Goal: Task Accomplishment & Management: Complete application form

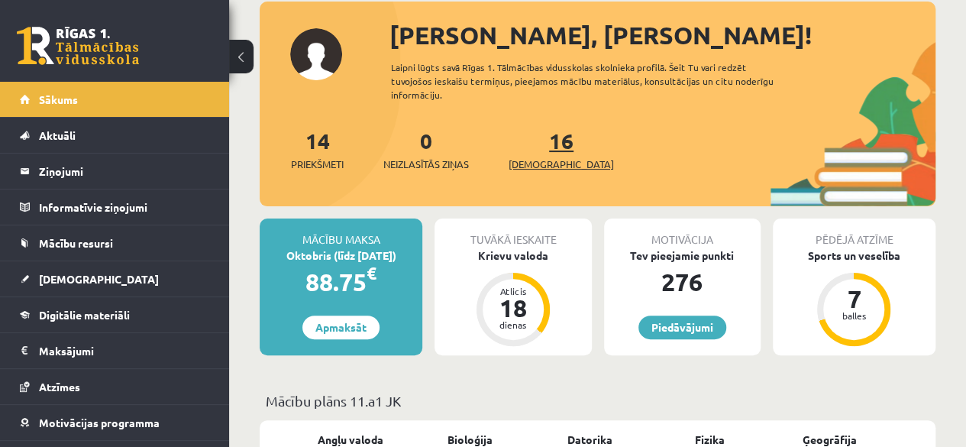
scroll to position [87, 0]
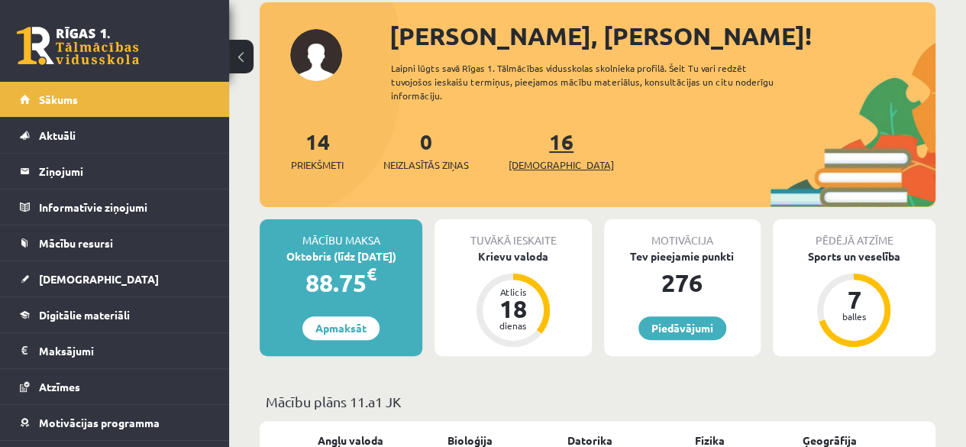
click at [542, 160] on span "[DEMOGRAPHIC_DATA]" at bounding box center [561, 164] width 105 height 15
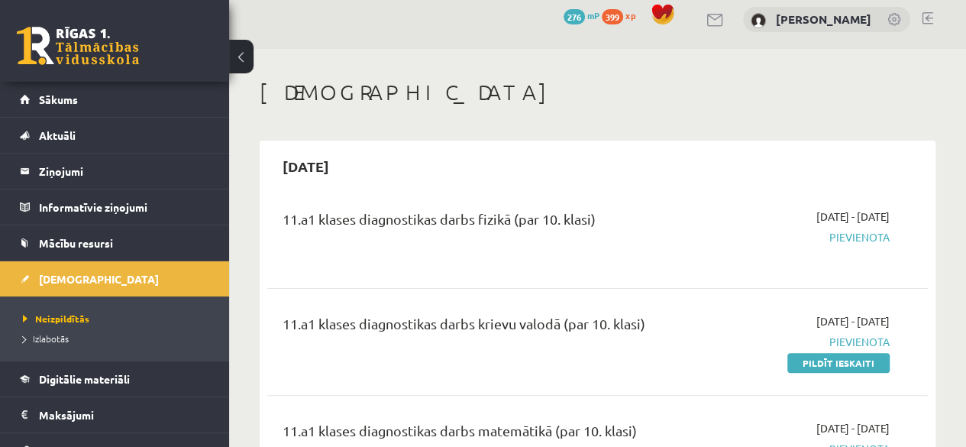
scroll to position [12, 0]
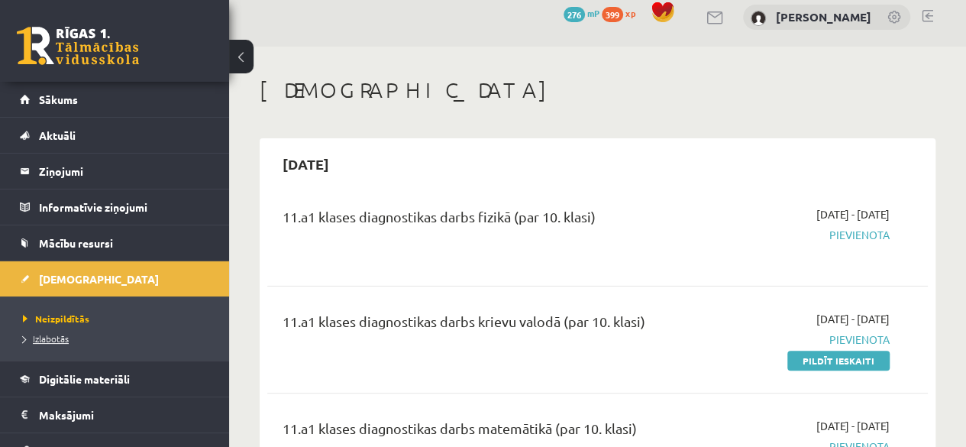
click at [53, 334] on span "Izlabotās" at bounding box center [46, 338] width 46 height 12
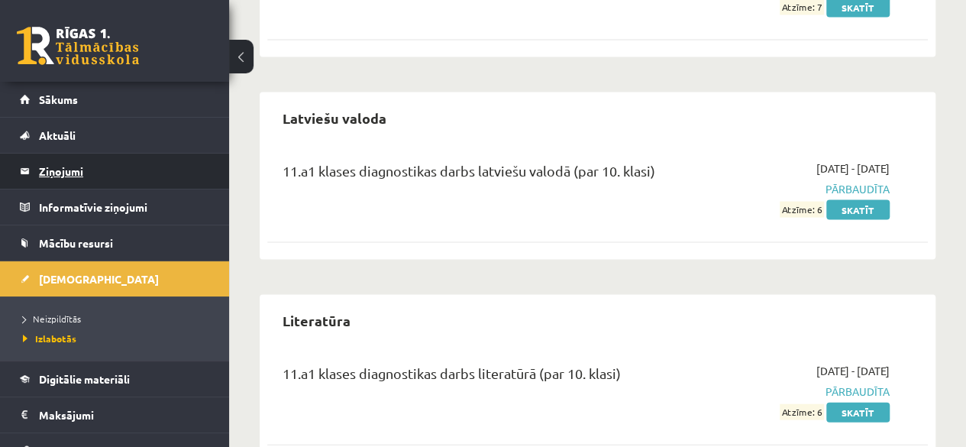
scroll to position [1480, 0]
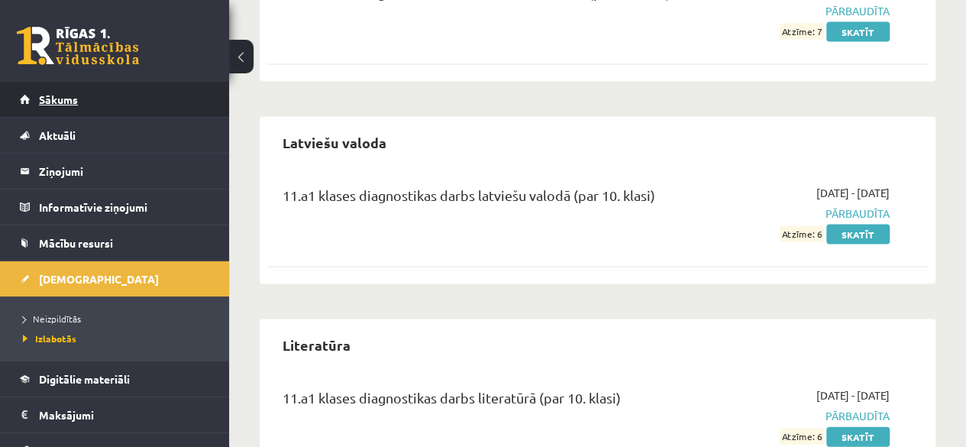
click at [41, 96] on span "Sākums" at bounding box center [58, 99] width 39 height 14
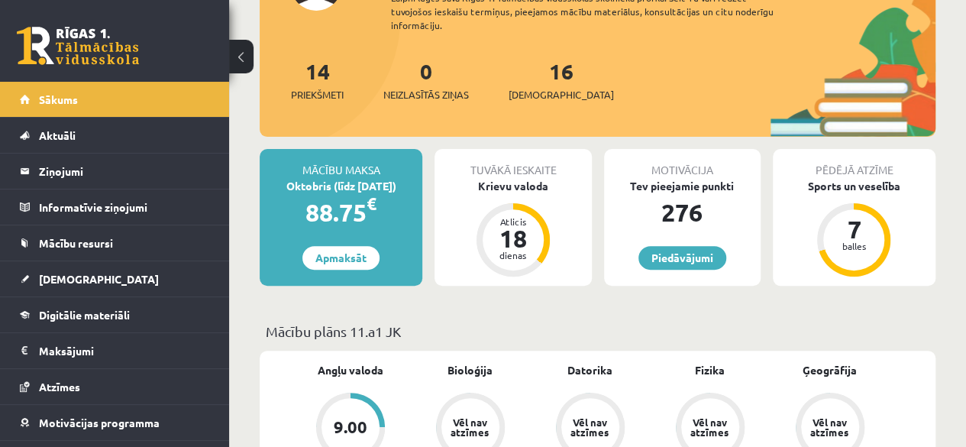
scroll to position [159, 0]
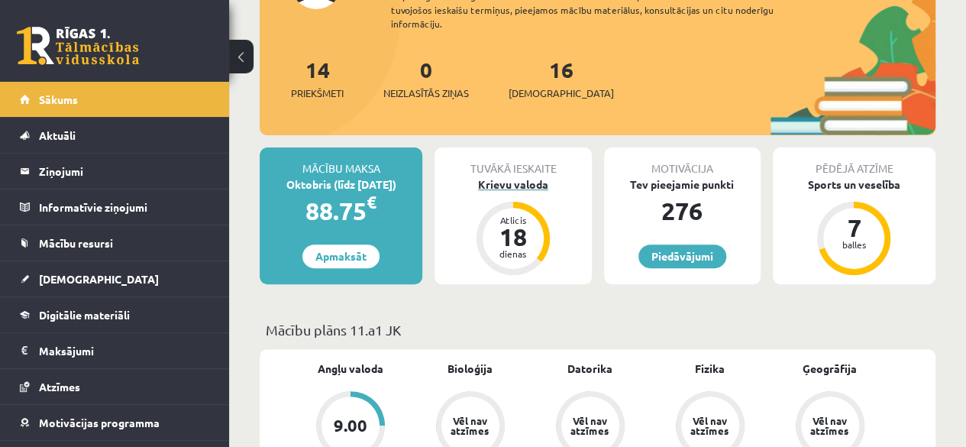
click at [522, 179] on div "Krievu valoda" at bounding box center [512, 184] width 157 height 16
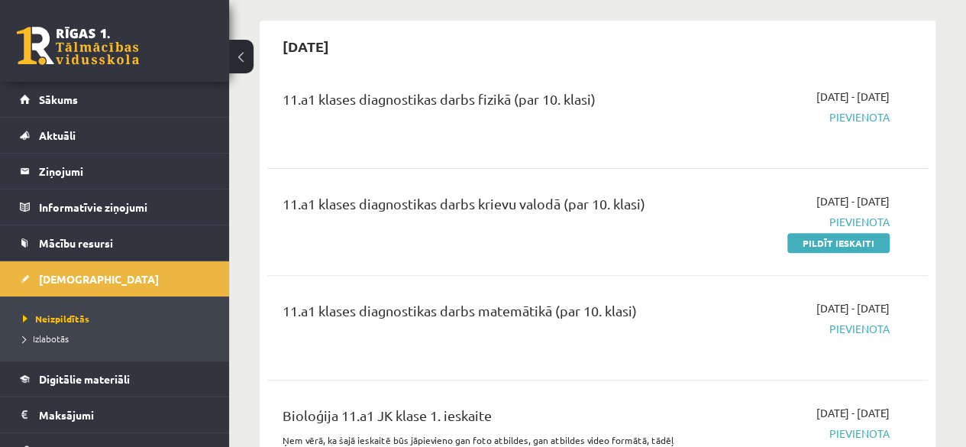
scroll to position [165, 0]
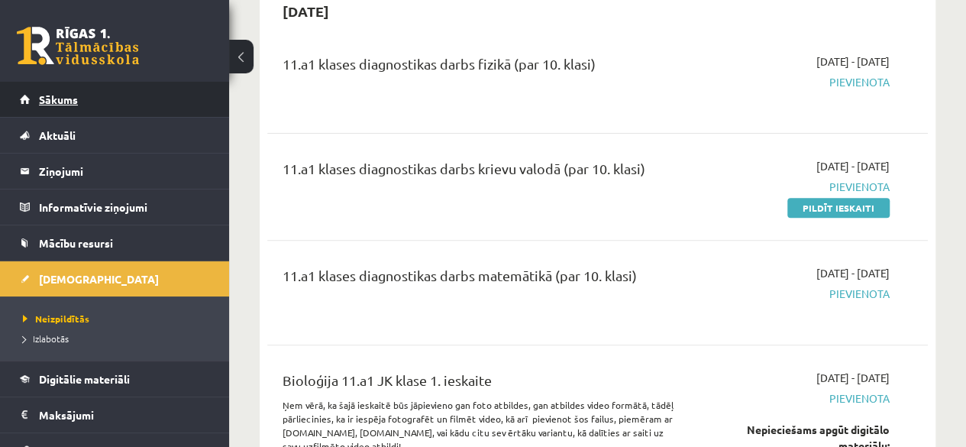
click at [57, 97] on span "Sākums" at bounding box center [58, 99] width 39 height 14
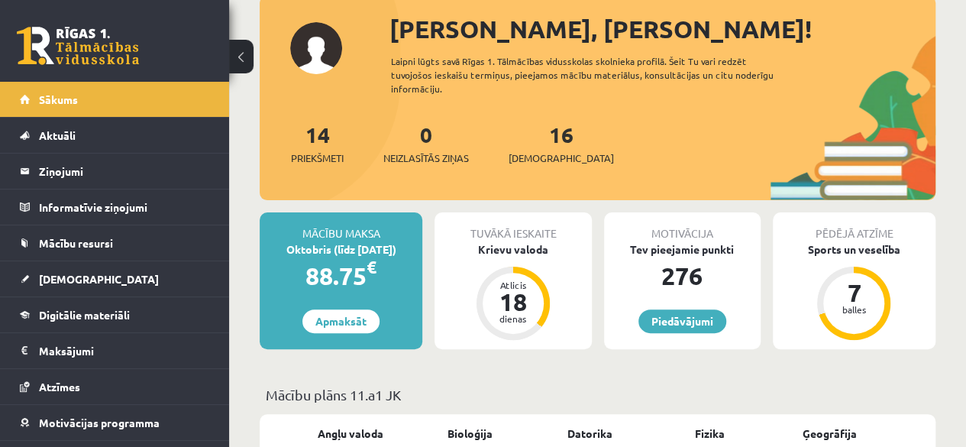
scroll to position [95, 0]
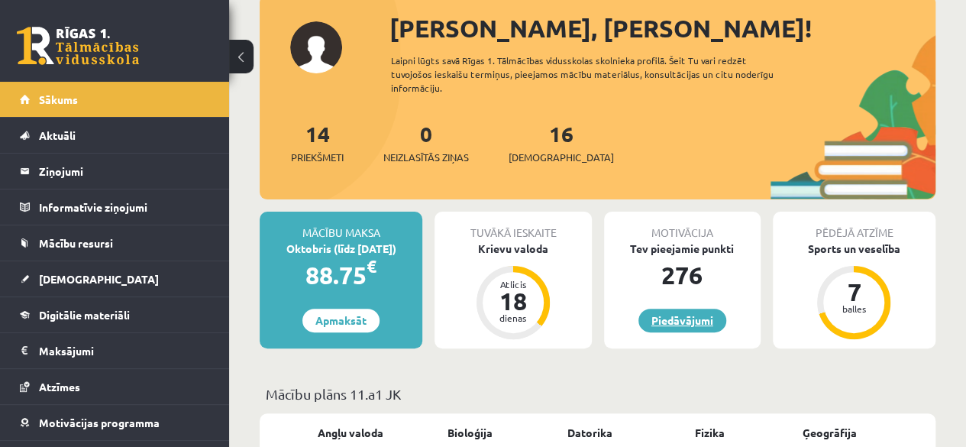
click at [685, 318] on link "Piedāvājumi" at bounding box center [682, 320] width 88 height 24
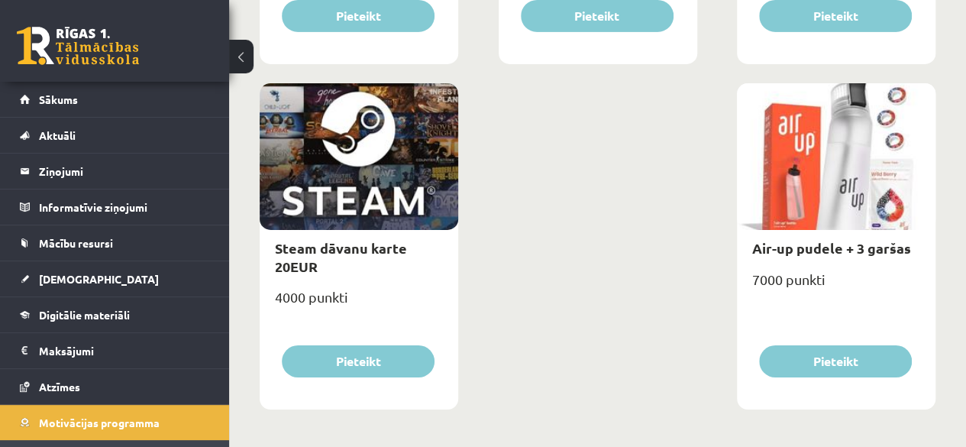
scroll to position [2589, 0]
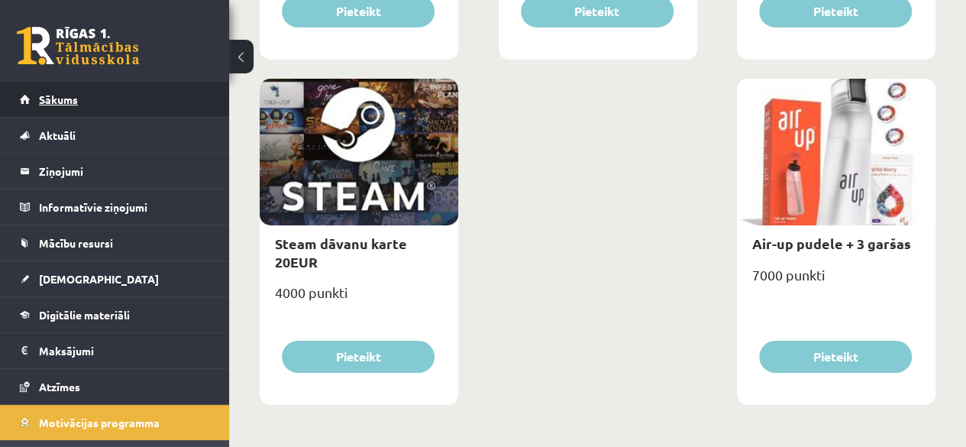
click at [34, 93] on link "Sākums" at bounding box center [115, 99] width 190 height 35
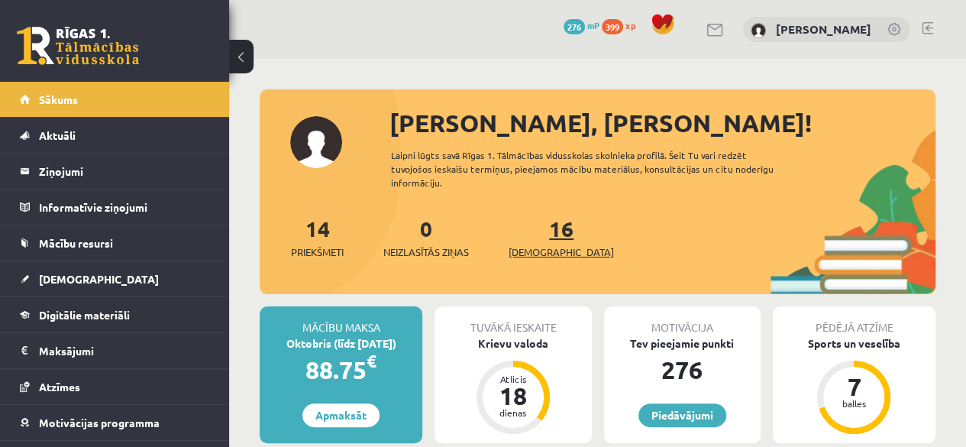
click at [535, 246] on span "[DEMOGRAPHIC_DATA]" at bounding box center [561, 251] width 105 height 15
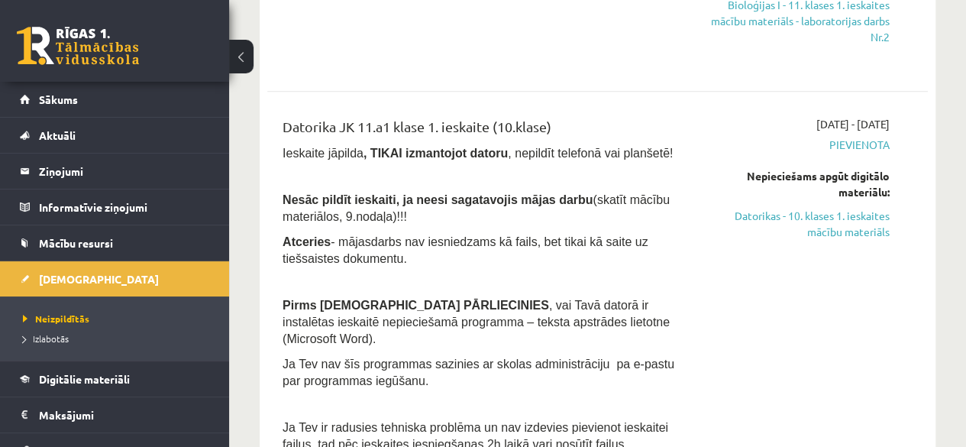
scroll to position [724, 0]
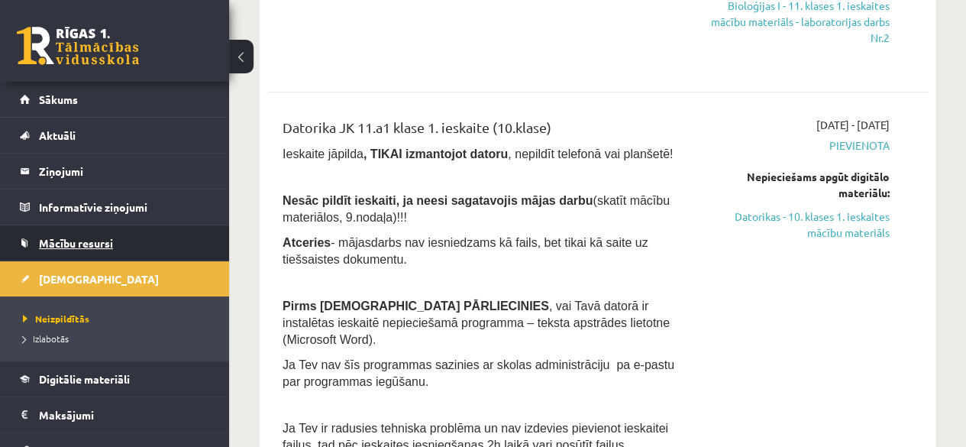
click at [105, 244] on span "Mācību resursi" at bounding box center [76, 243] width 74 height 14
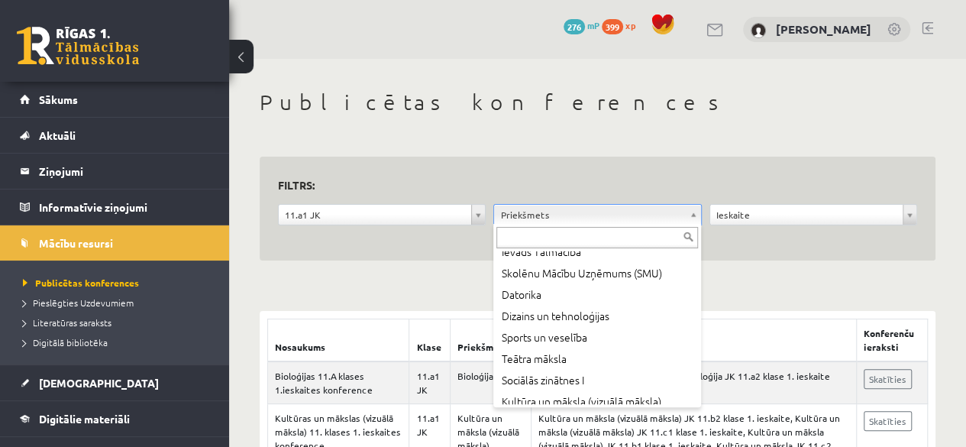
scroll to position [331, 0]
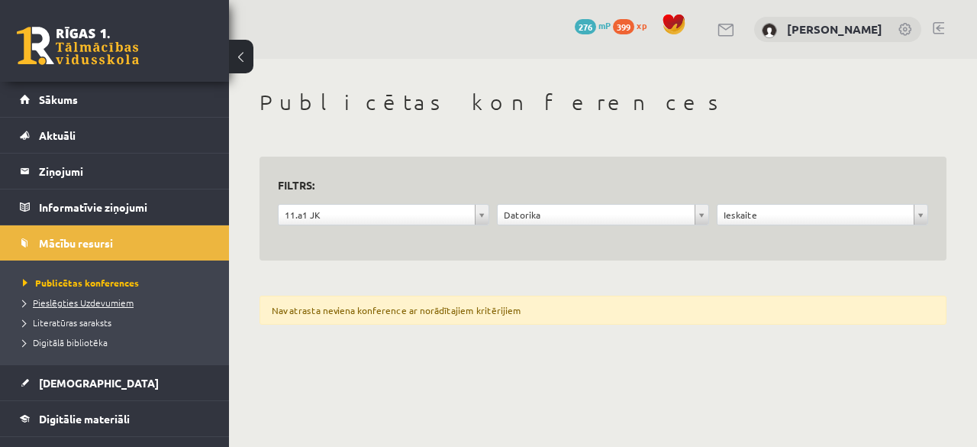
click at [78, 307] on link "Pieslēgties Uzdevumiem" at bounding box center [118, 303] width 191 height 14
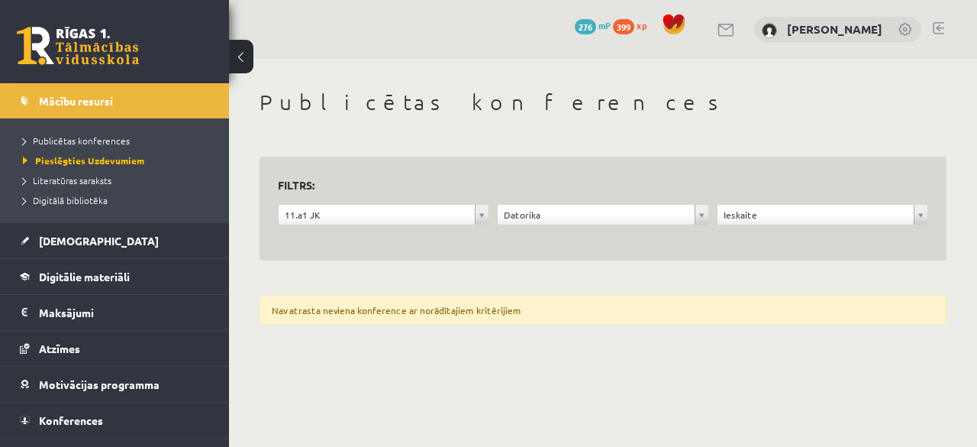
scroll to position [144, 0]
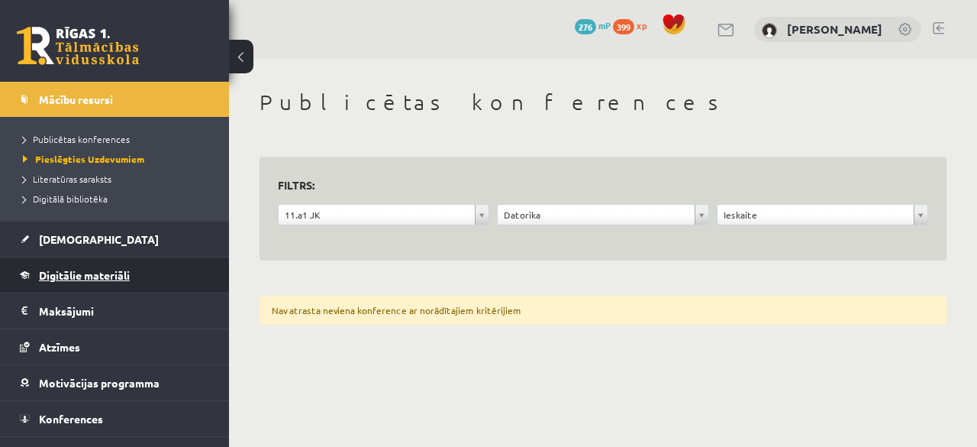
click at [102, 279] on span "Digitālie materiāli" at bounding box center [84, 275] width 91 height 14
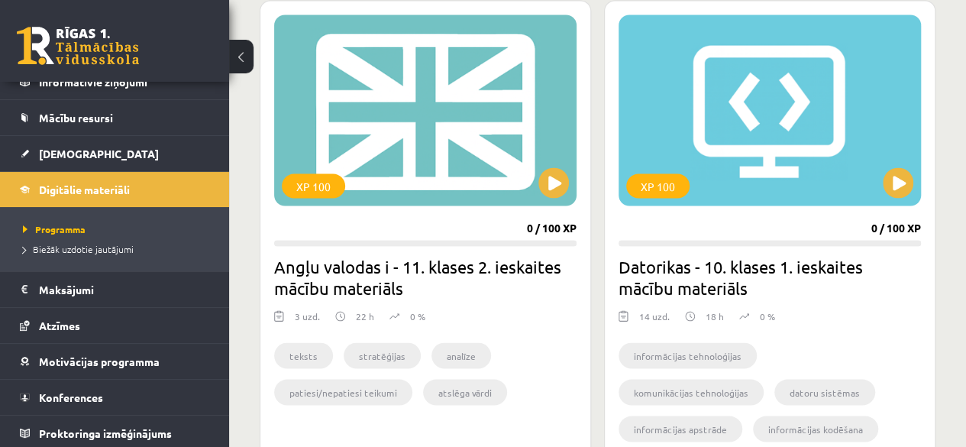
scroll to position [4221, 0]
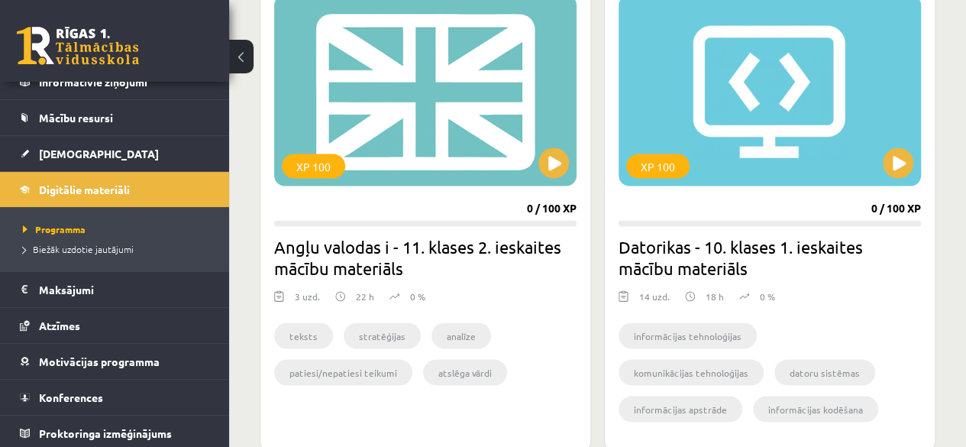
click at [590, 263] on div "XP 100 0 / 100 XP Angļu valodas i - 11. klases 2. ieskaites mācību materiāls 3 …" at bounding box center [425, 215] width 331 height 471
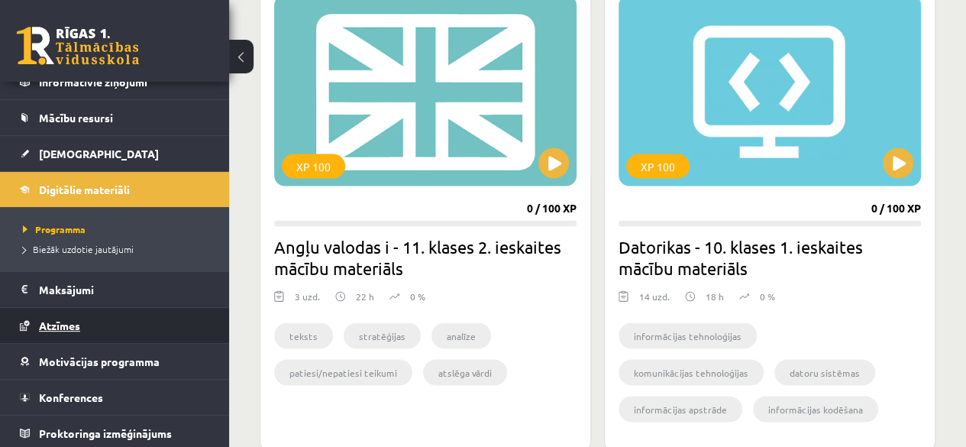
click at [64, 328] on span "Atzīmes" at bounding box center [59, 325] width 41 height 14
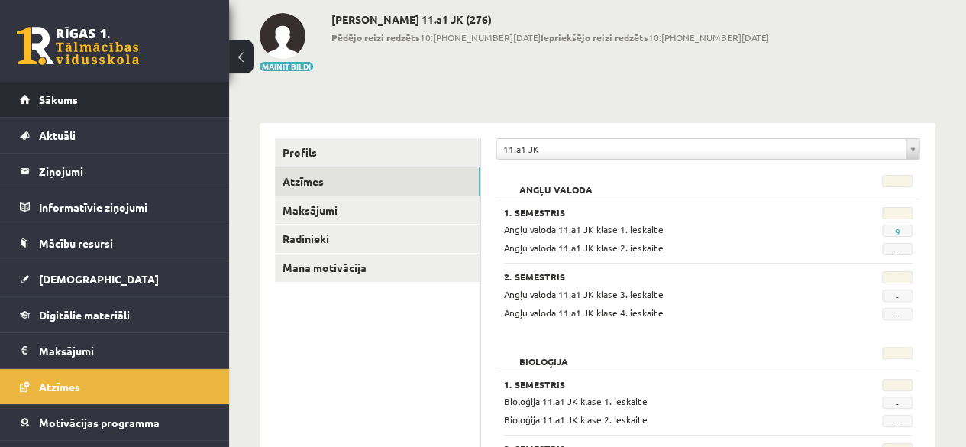
click at [77, 87] on link "Sākums" at bounding box center [115, 99] width 190 height 35
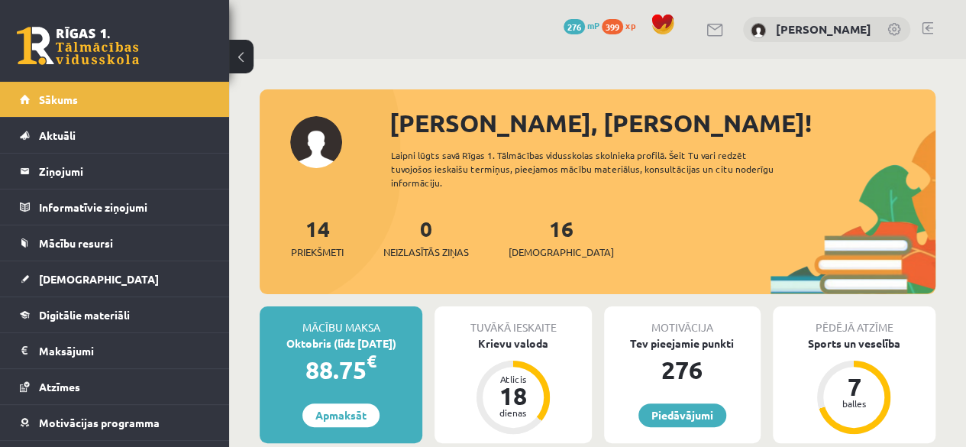
click at [602, 24] on span "399" at bounding box center [612, 26] width 21 height 15
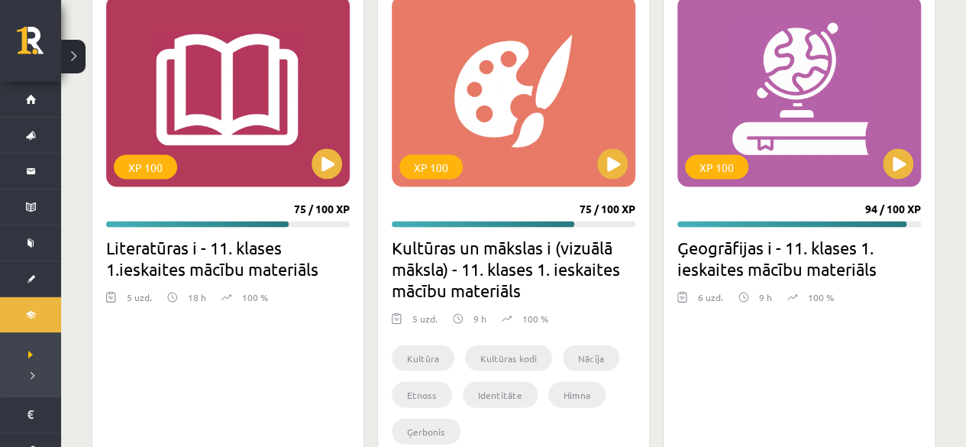
scroll to position [4316, 0]
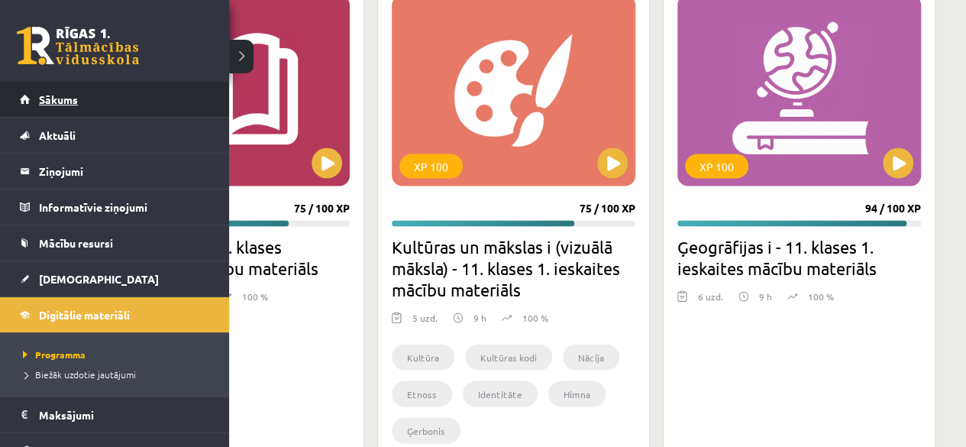
click at [26, 102] on link "Sākums" at bounding box center [115, 99] width 190 height 35
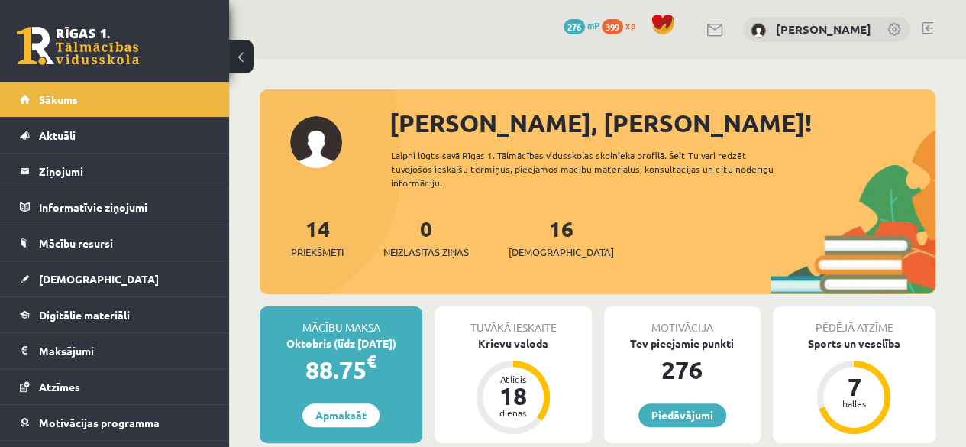
click at [548, 239] on div "16 Ieskaites" at bounding box center [561, 235] width 105 height 47
click at [536, 230] on link "16 Ieskaites" at bounding box center [561, 237] width 105 height 45
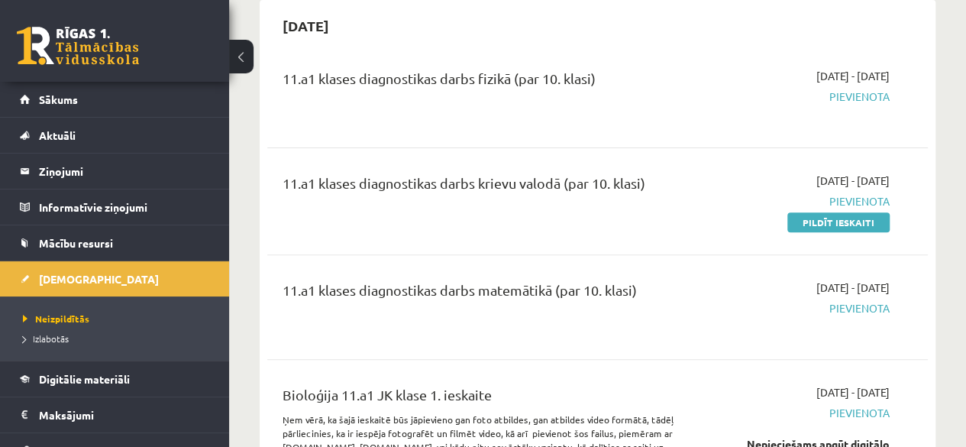
scroll to position [150, 0]
click at [819, 223] on link "Pildīt ieskaiti" at bounding box center [838, 223] width 102 height 20
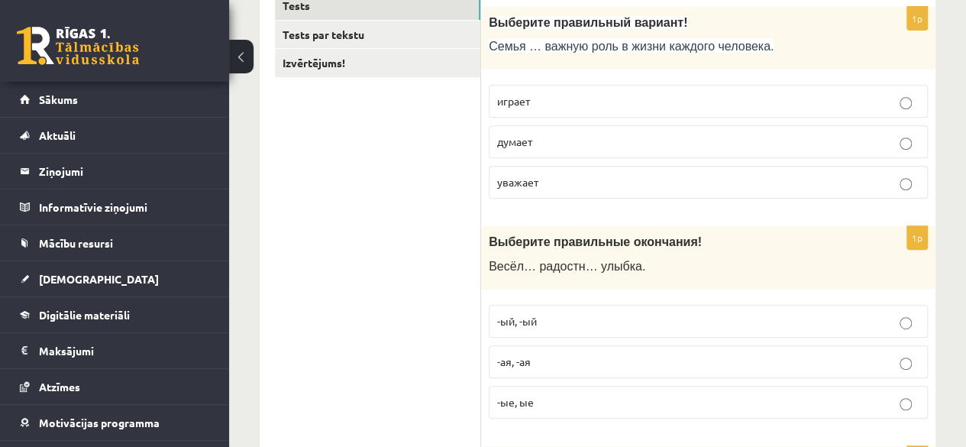
scroll to position [285, 0]
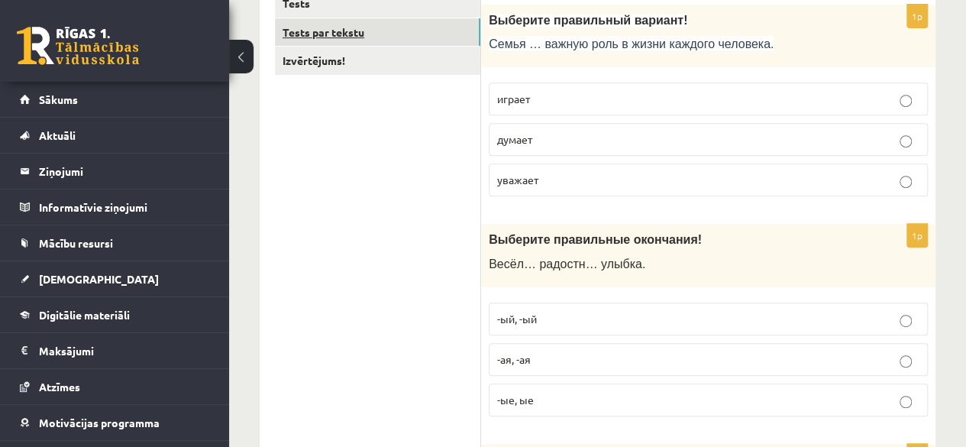
click at [364, 30] on link "Tests par tekstu" at bounding box center [377, 32] width 205 height 28
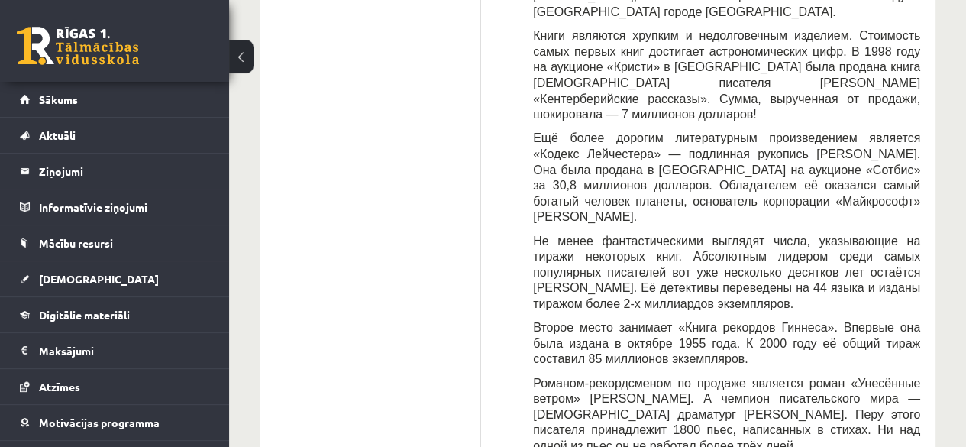
scroll to position [0, 0]
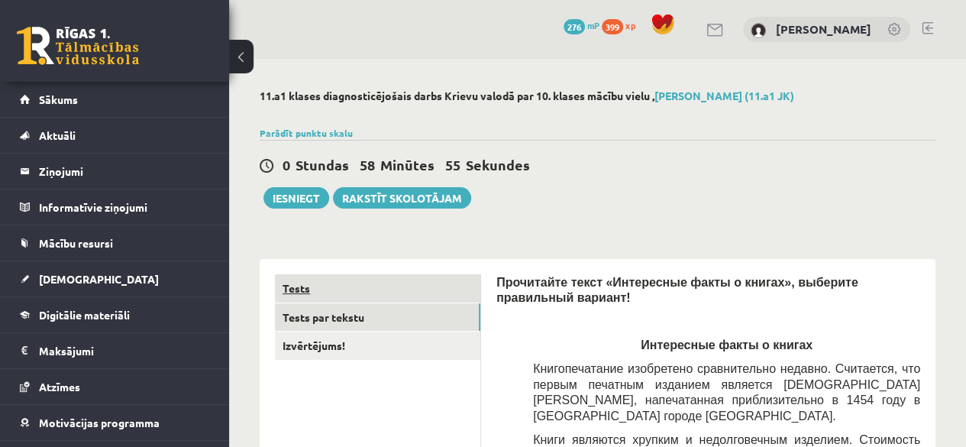
click at [305, 283] on link "Tests" at bounding box center [377, 288] width 205 height 28
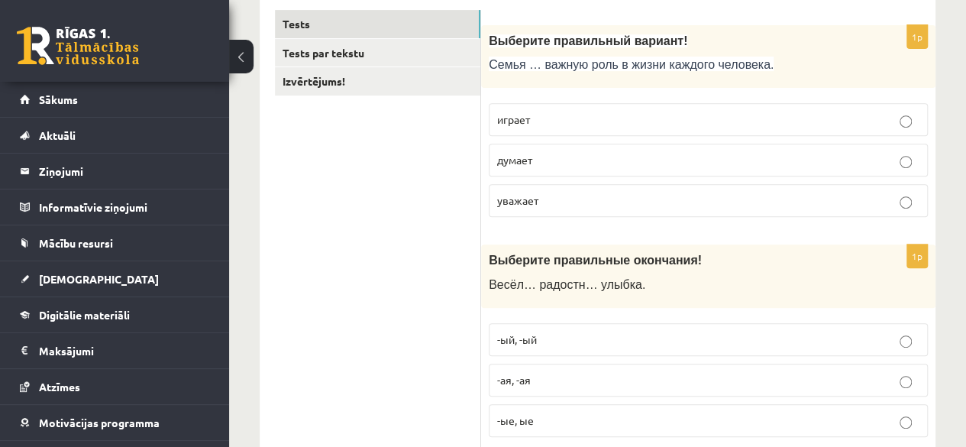
scroll to position [267, 0]
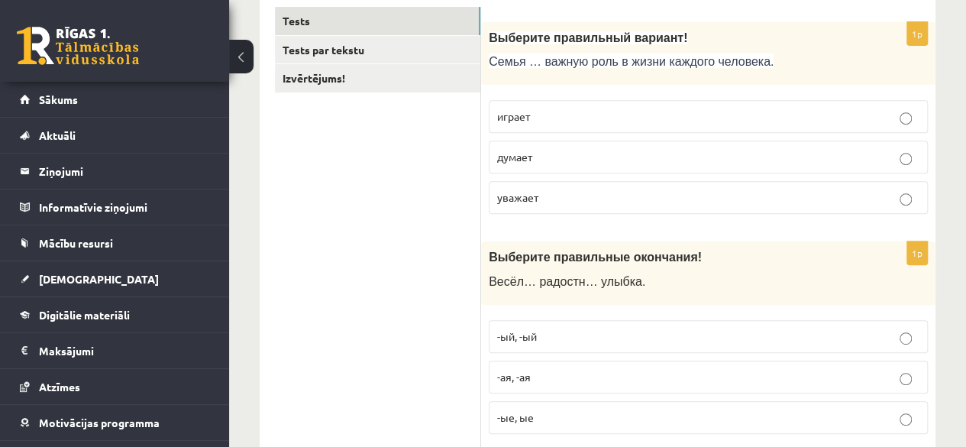
click at [589, 112] on p "играет" at bounding box center [708, 116] width 422 height 16
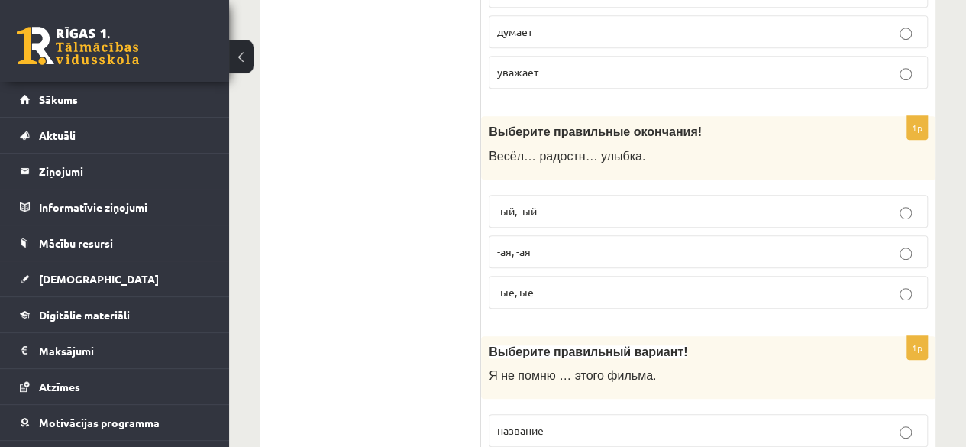
scroll to position [396, 0]
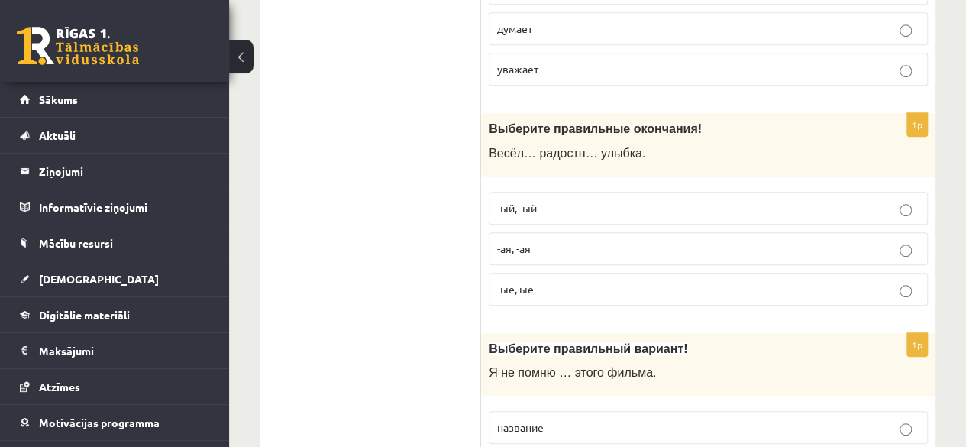
click at [553, 254] on label "-ая, -ая" at bounding box center [708, 248] width 439 height 33
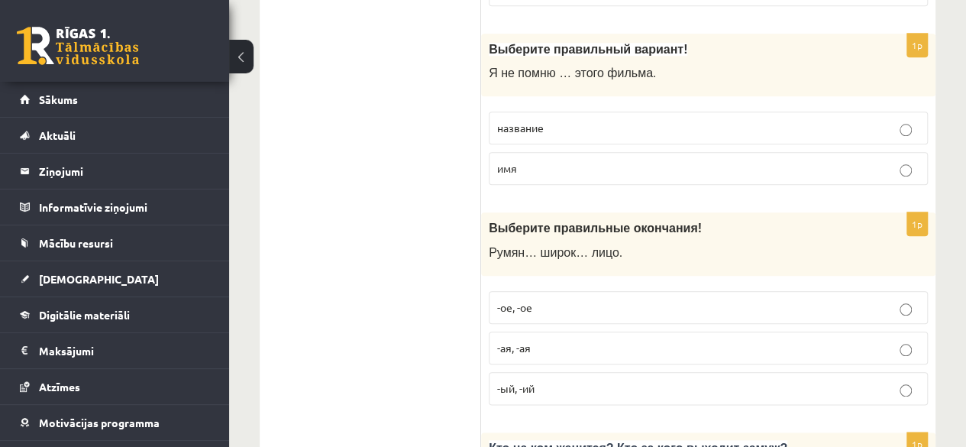
scroll to position [702, 0]
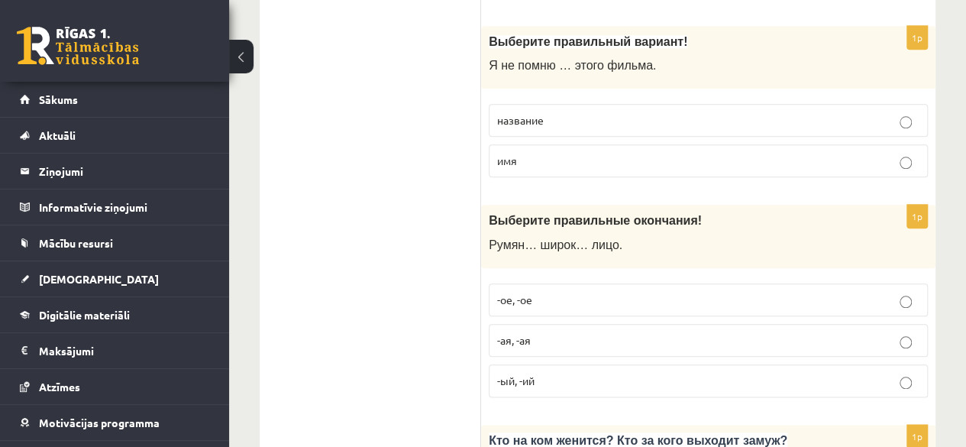
click at [561, 114] on p "название" at bounding box center [708, 120] width 422 height 16
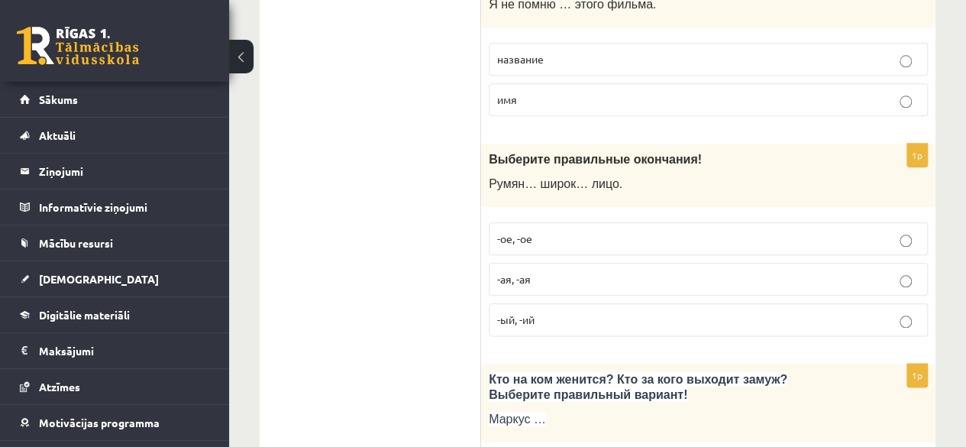
scroll to position [765, 0]
click at [512, 230] on span "-ое, -ое" at bounding box center [514, 237] width 35 height 14
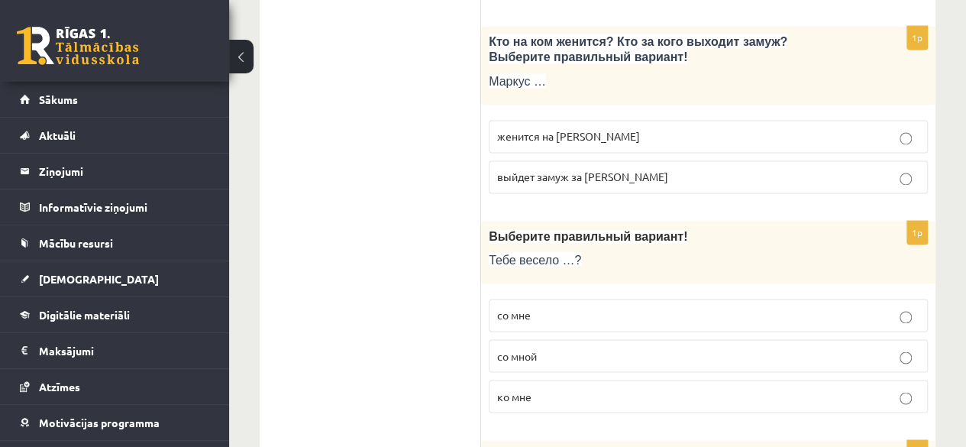
scroll to position [1100, 0]
click at [540, 137] on p "женится на Агнии" at bounding box center [708, 137] width 422 height 16
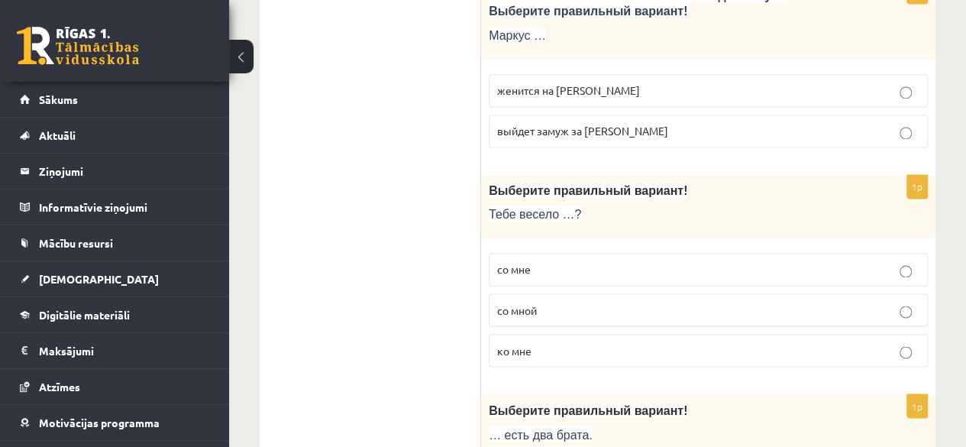
scroll to position [1155, 0]
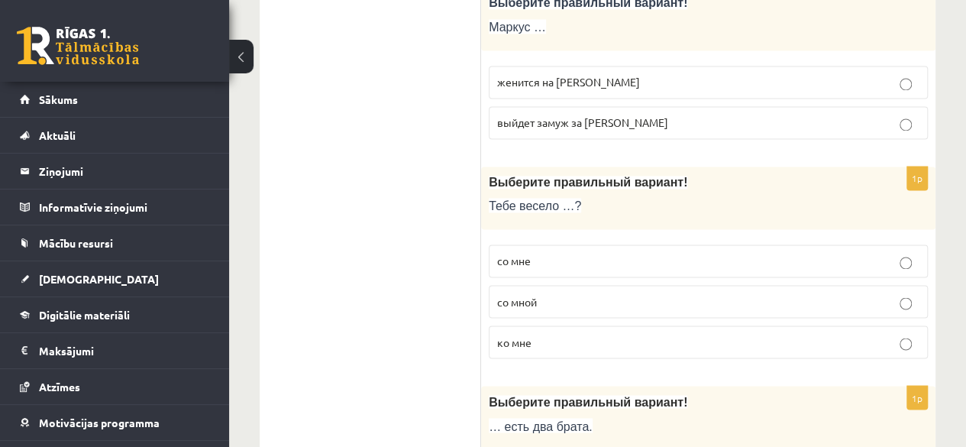
click at [514, 294] on span "со мной" at bounding box center [517, 301] width 40 height 14
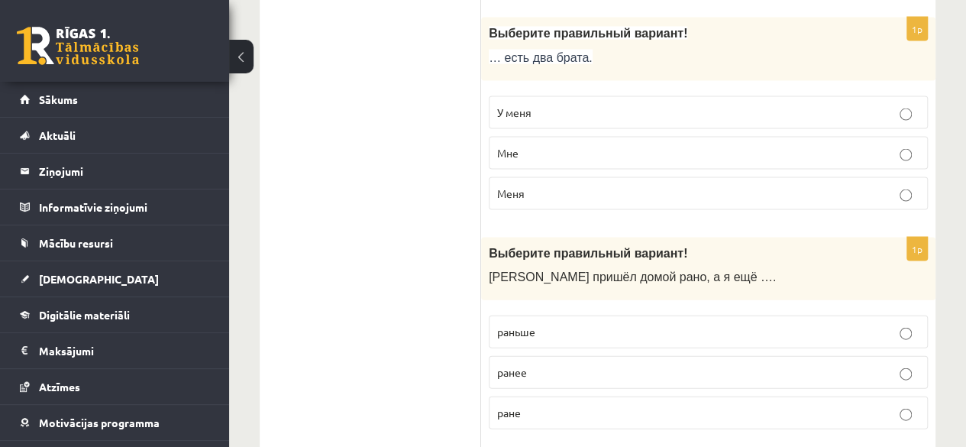
scroll to position [1523, 0]
click at [512, 108] on span "У меня" at bounding box center [514, 113] width 34 height 14
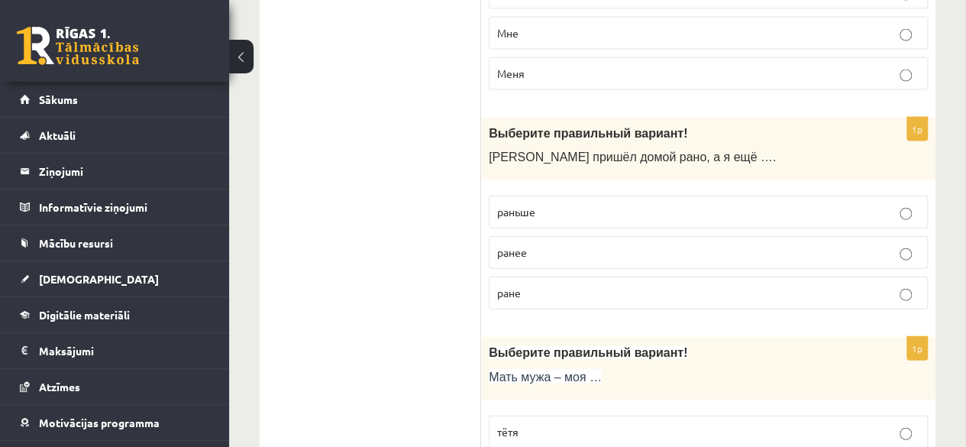
scroll to position [1644, 0]
click at [555, 203] on p "раньше" at bounding box center [708, 211] width 422 height 16
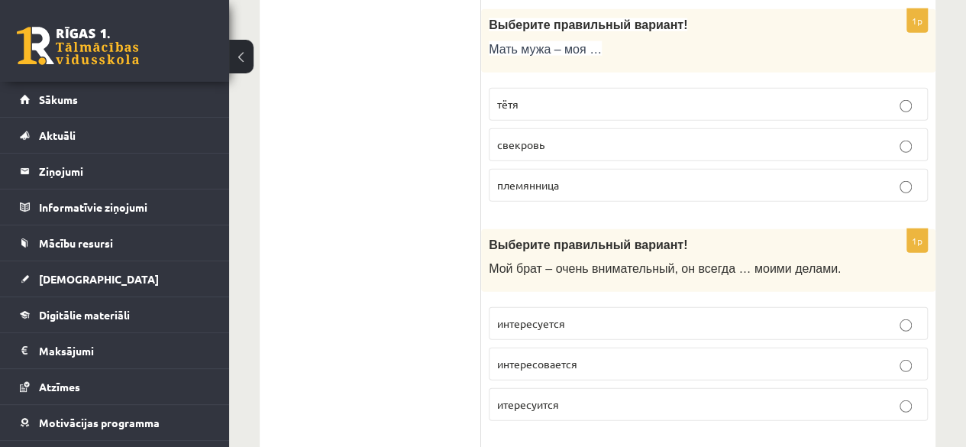
scroll to position [1972, 0]
click at [519, 137] on span "свекровь" at bounding box center [520, 144] width 47 height 14
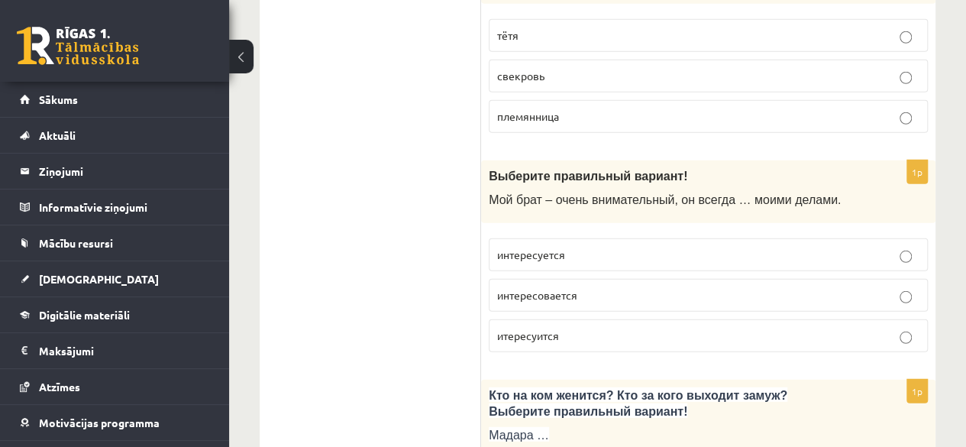
scroll to position [2040, 0]
click at [544, 247] on span "интересуется" at bounding box center [531, 254] width 68 height 14
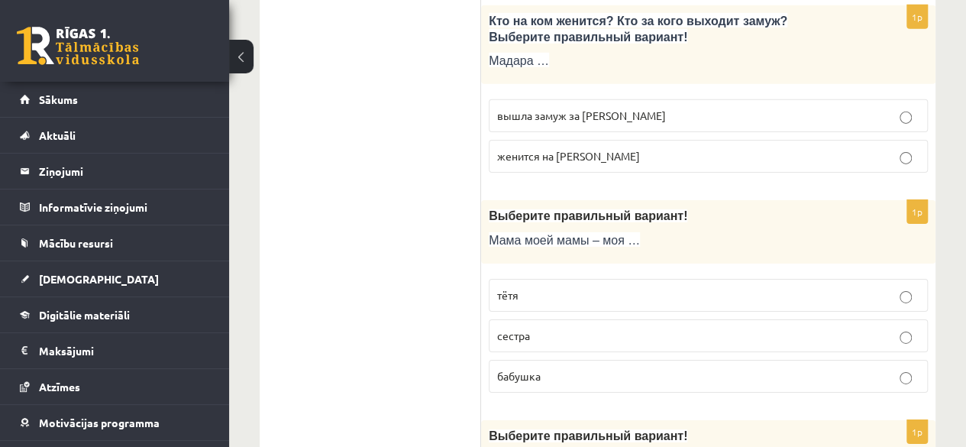
scroll to position [2414, 0]
click at [536, 286] on p "тётя" at bounding box center [708, 294] width 422 height 16
click at [663, 107] on p "вышла замуж за Марка" at bounding box center [708, 115] width 422 height 16
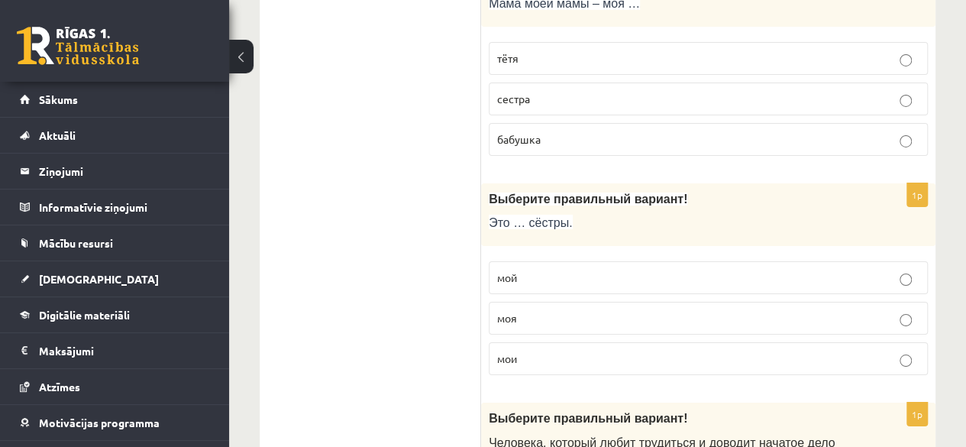
scroll to position [2651, 0]
click at [528, 350] on p "мои" at bounding box center [708, 358] width 422 height 16
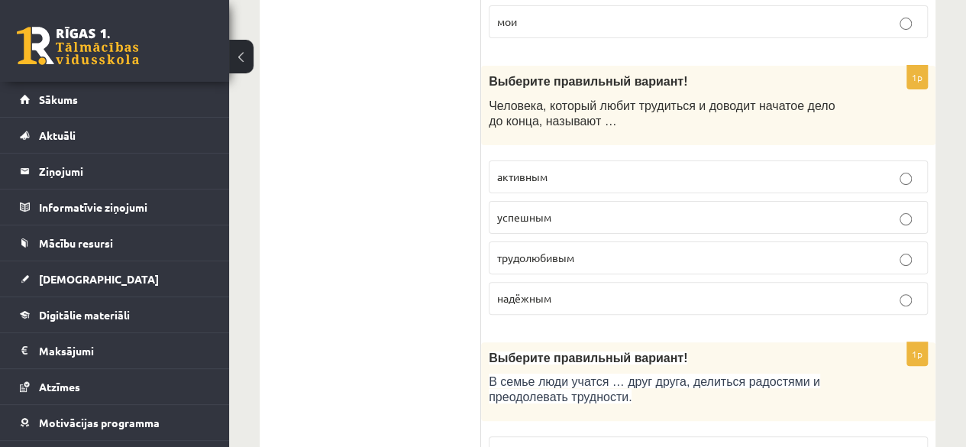
scroll to position [2986, 0]
click at [514, 251] on span "трудолюбивым" at bounding box center [535, 258] width 77 height 14
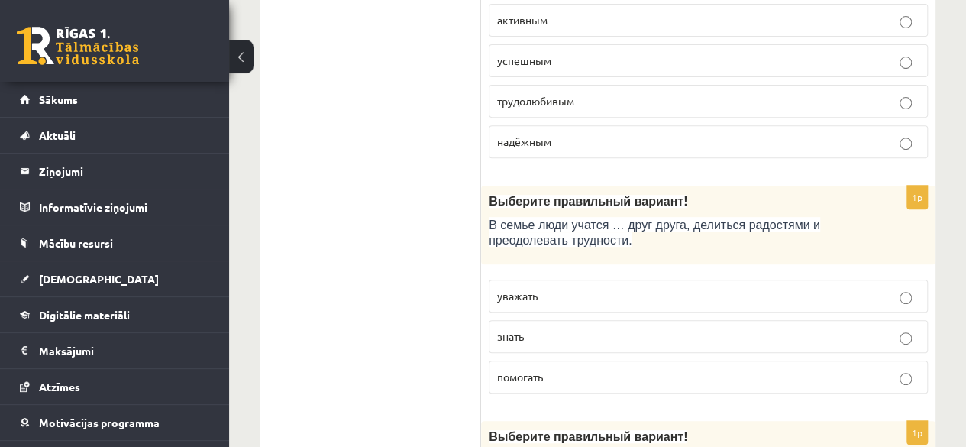
scroll to position [3147, 0]
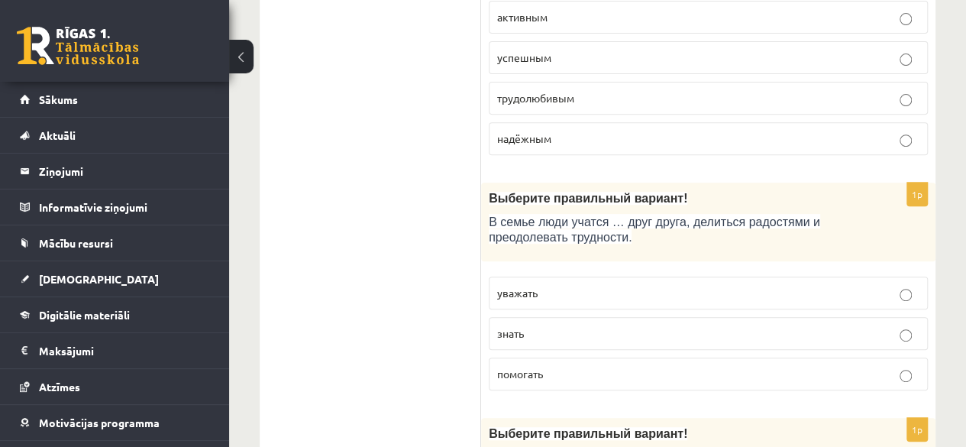
click at [524, 286] on span "уважать" at bounding box center [517, 293] width 40 height 14
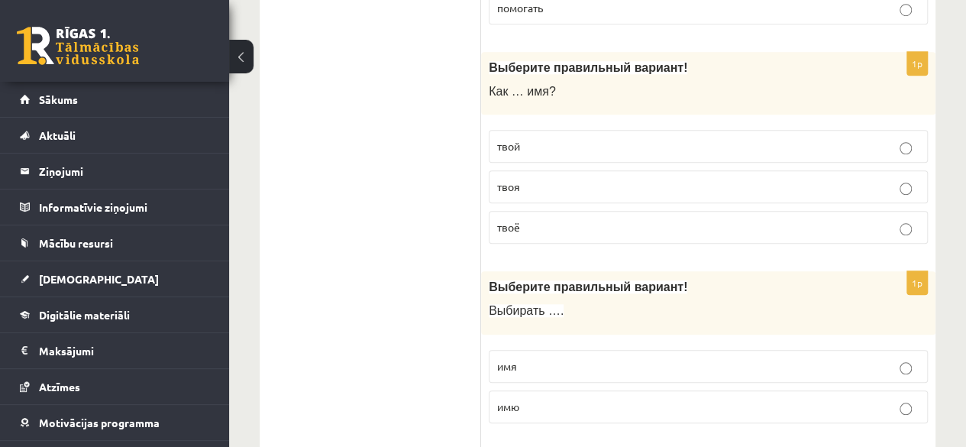
scroll to position [3516, 0]
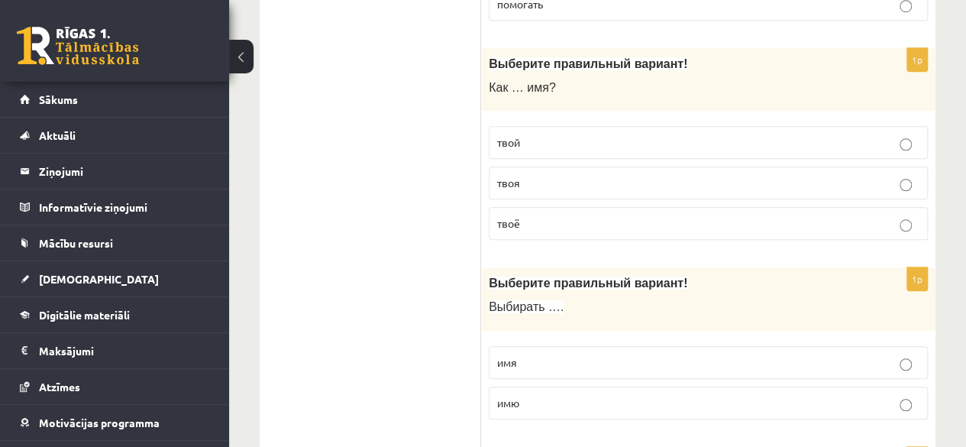
click at [538, 215] on p "твоё" at bounding box center [708, 223] width 422 height 16
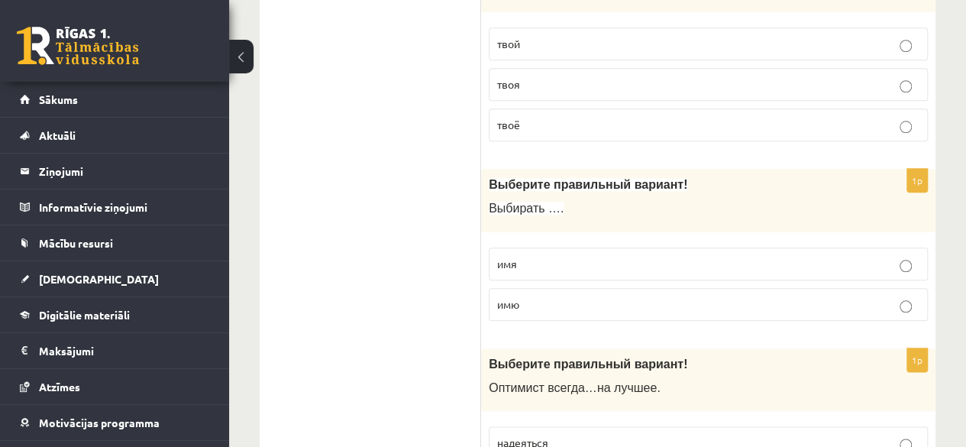
scroll to position [3622, 0]
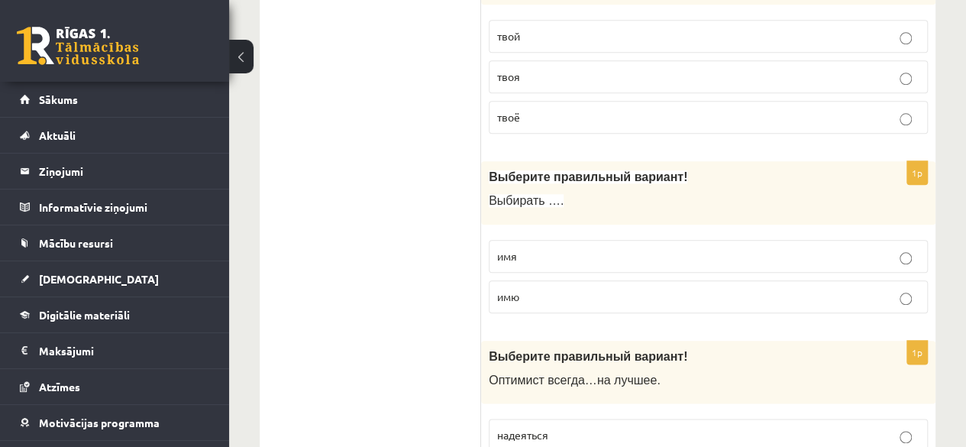
click at [536, 280] on label "имю" at bounding box center [708, 296] width 439 height 33
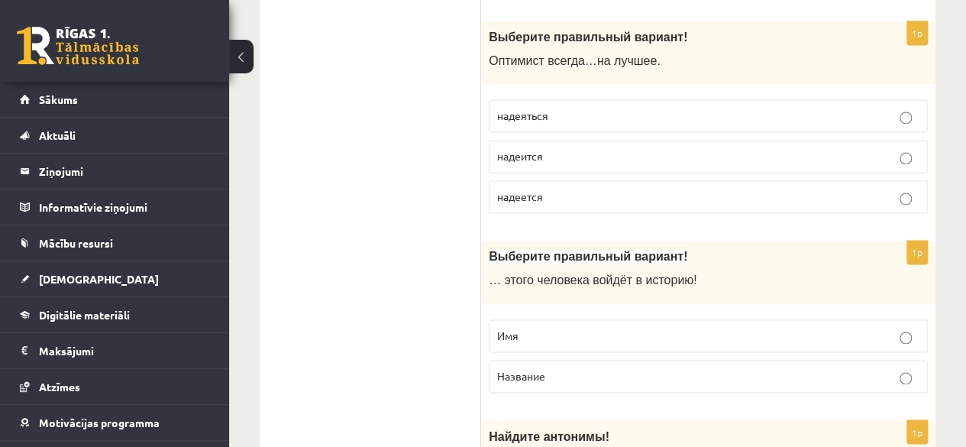
scroll to position [3941, 0]
click at [641, 189] on p "надеется" at bounding box center [708, 197] width 422 height 16
click at [544, 328] on p "Имя" at bounding box center [708, 336] width 422 height 16
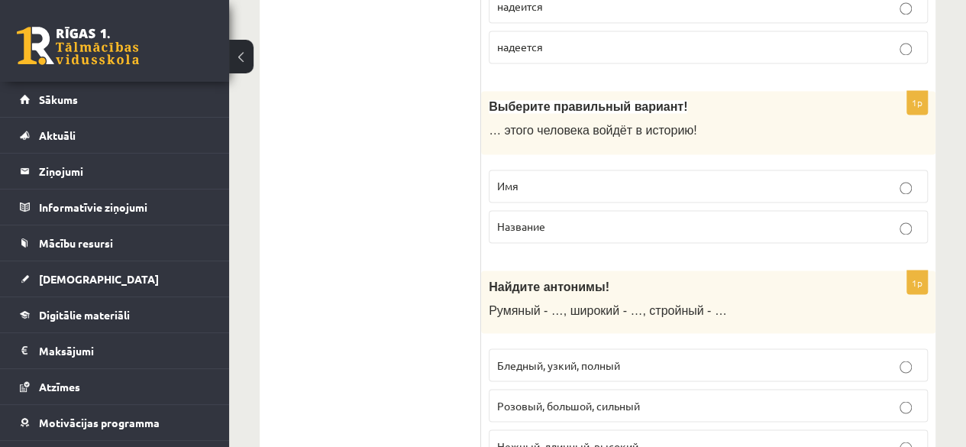
scroll to position [4117, 0]
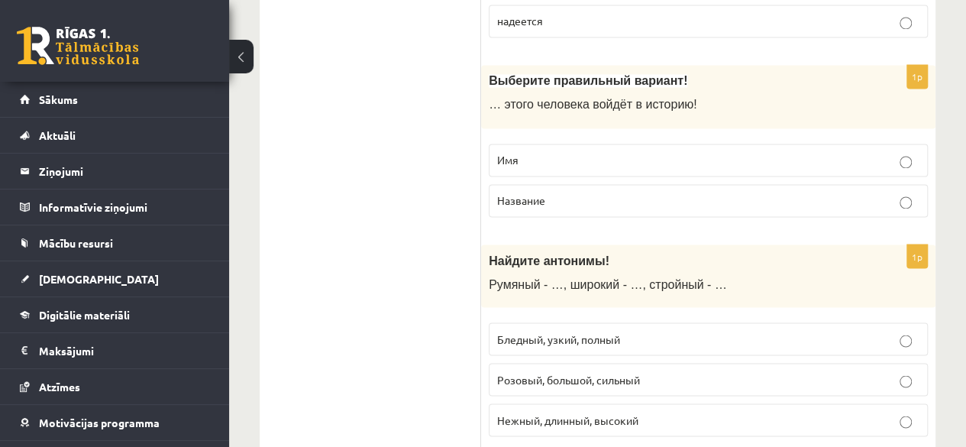
click at [518, 323] on label "Бледный, узкий, полный" at bounding box center [708, 338] width 439 height 33
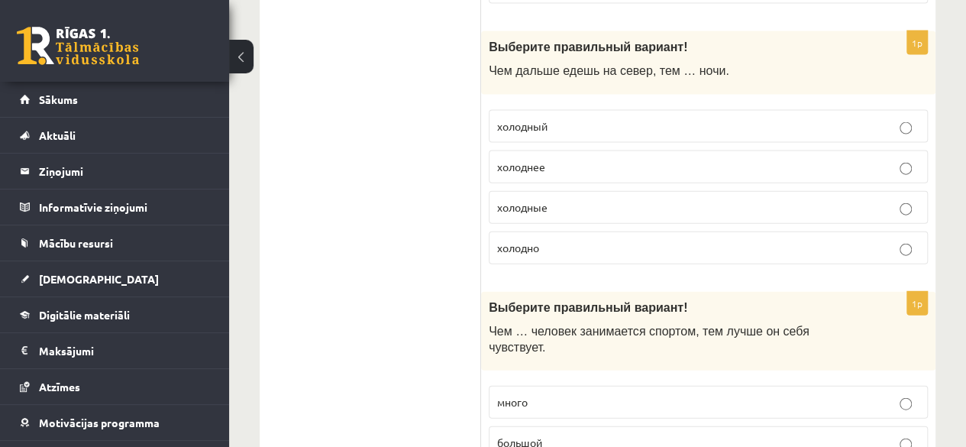
scroll to position [4549, 0]
click at [506, 150] on label "холоднее" at bounding box center [708, 166] width 439 height 33
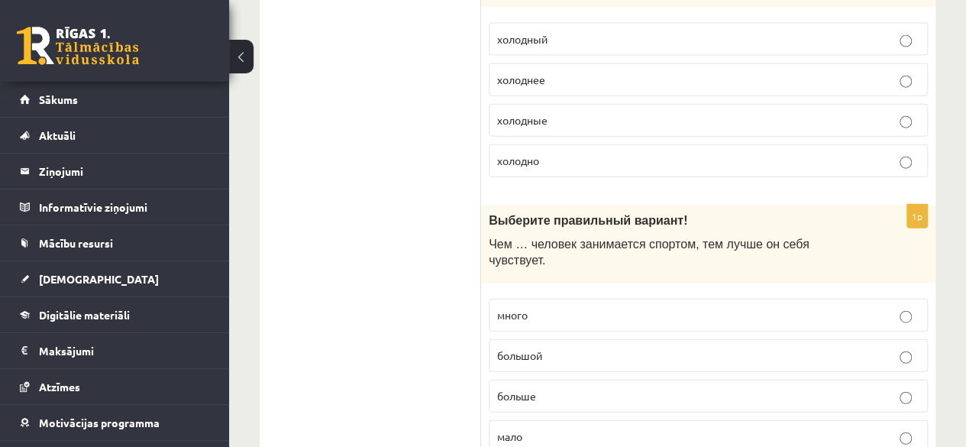
scroll to position [4650, 0]
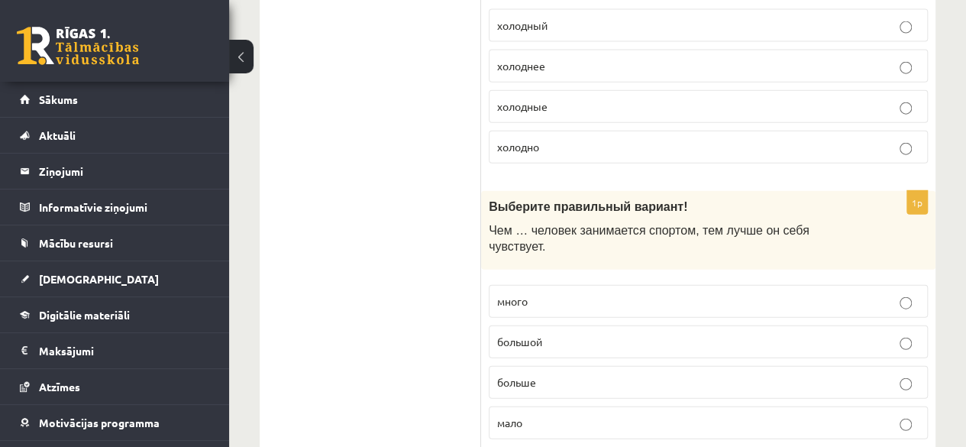
click at [560, 374] on p "больше" at bounding box center [708, 382] width 422 height 16
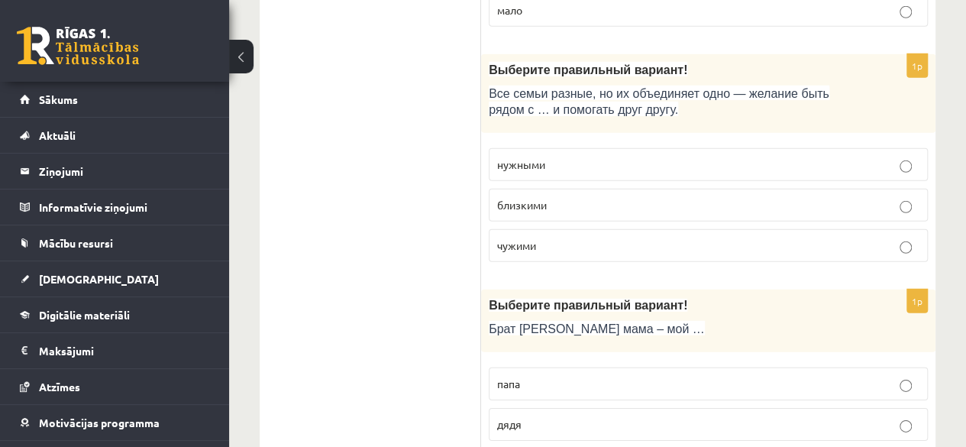
scroll to position [5064, 0]
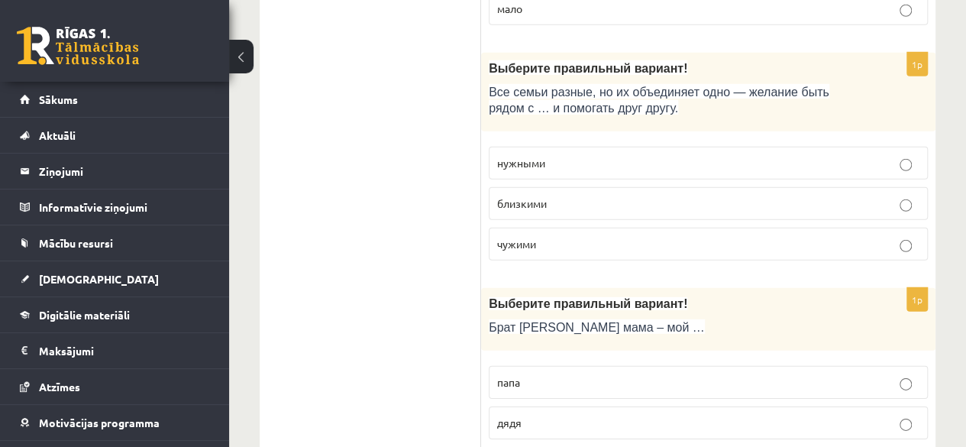
click at [577, 195] on p "близкими" at bounding box center [708, 203] width 422 height 16
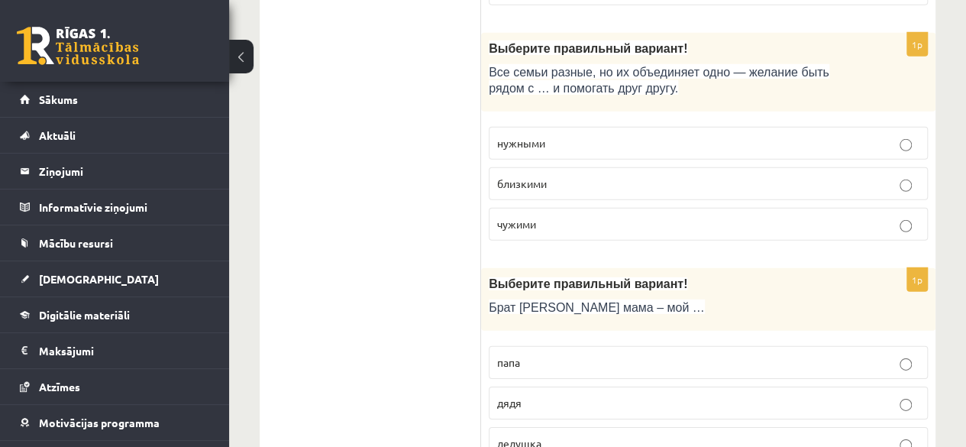
click at [541, 395] on p "дядя" at bounding box center [708, 403] width 422 height 16
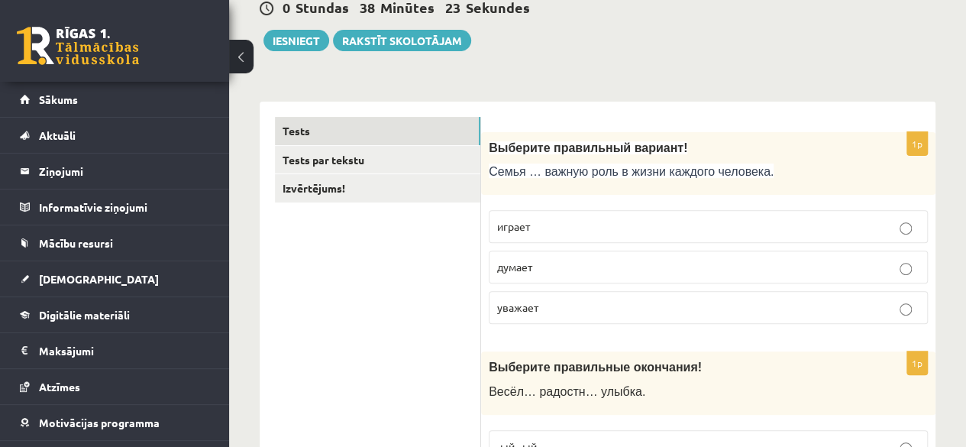
scroll to position [0, 0]
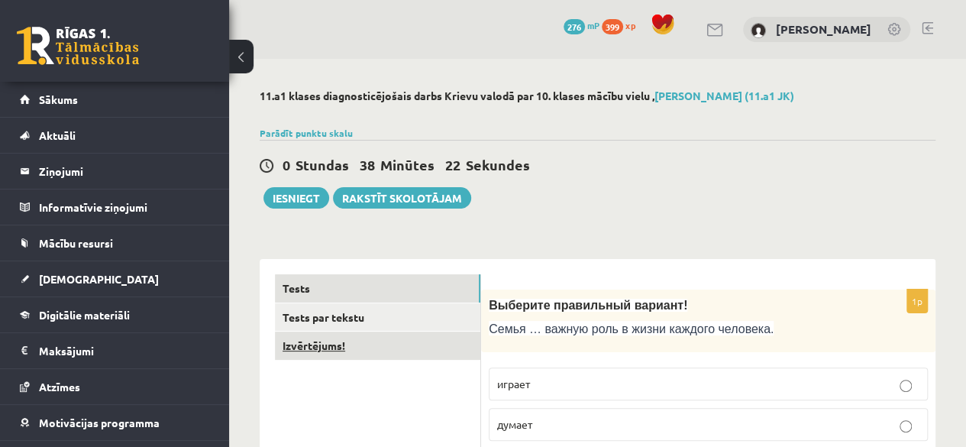
click at [325, 349] on link "Izvērtējums!" at bounding box center [377, 345] width 205 height 28
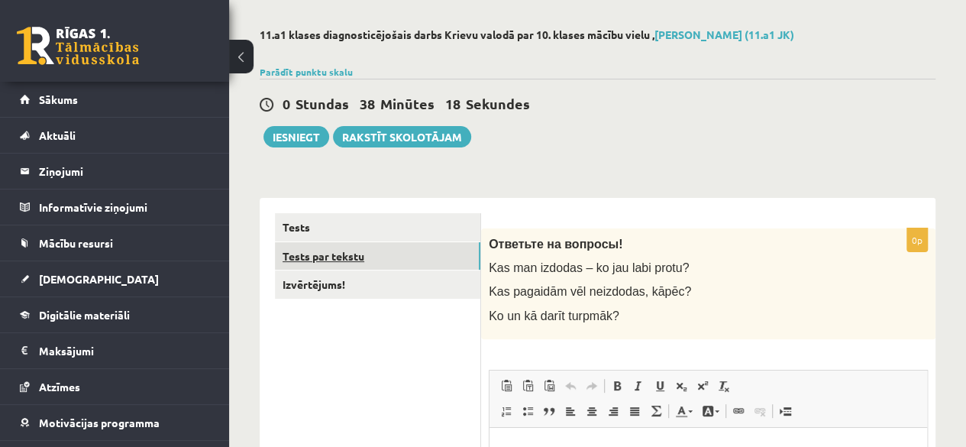
click at [341, 253] on link "Tests par tekstu" at bounding box center [377, 256] width 205 height 28
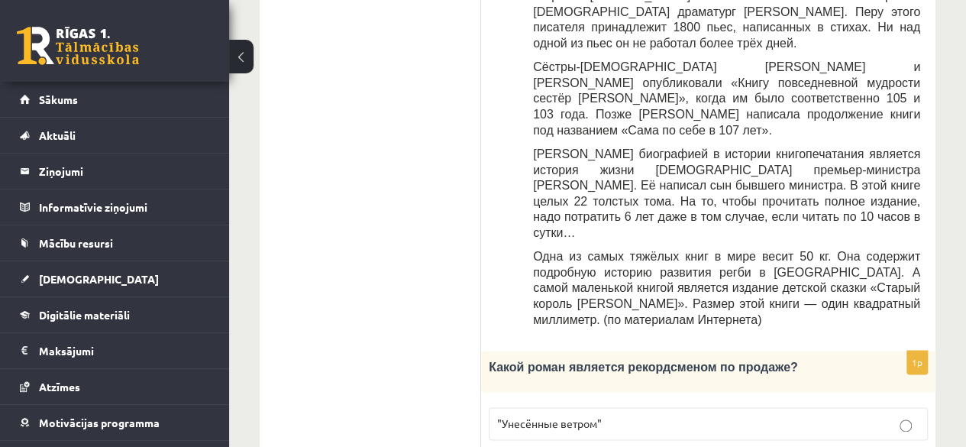
scroll to position [954, 0]
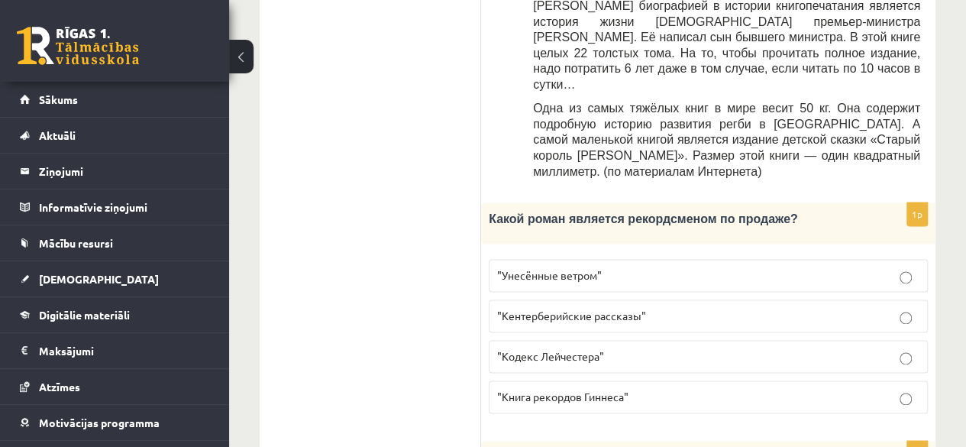
click at [709, 267] on p ""Унесённые ветром"" at bounding box center [708, 275] width 422 height 16
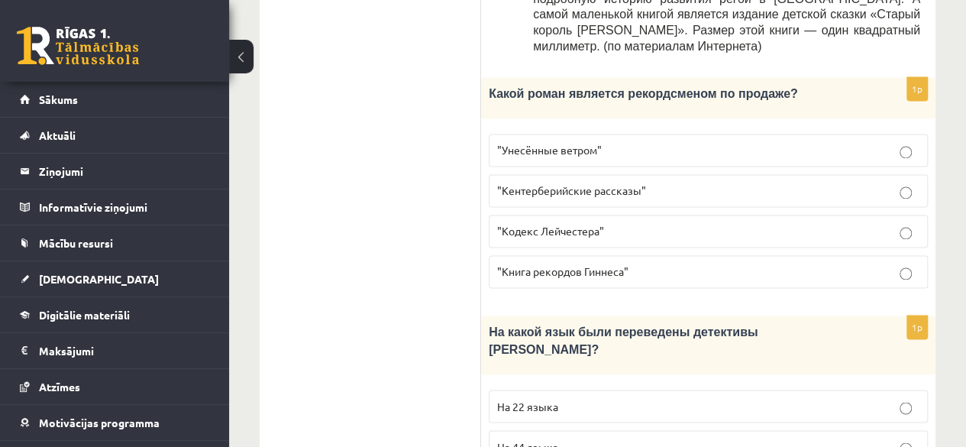
scroll to position [1083, 0]
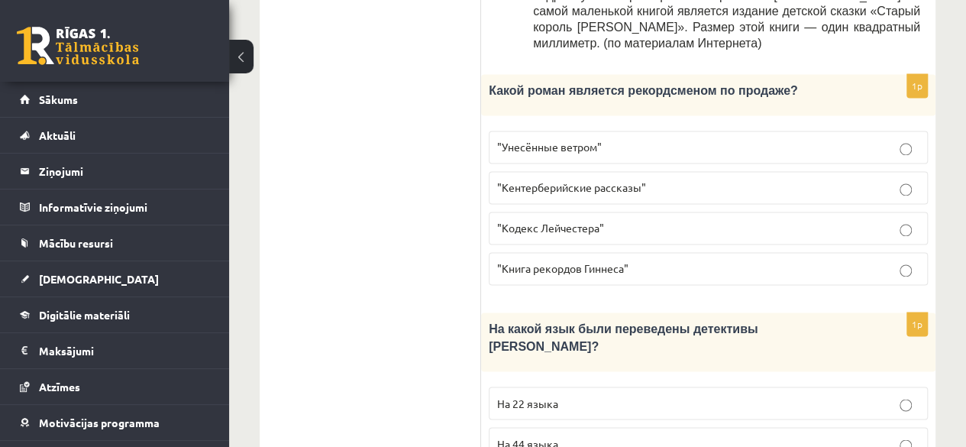
click at [662, 435] on p "На 44 языка" at bounding box center [708, 443] width 422 height 16
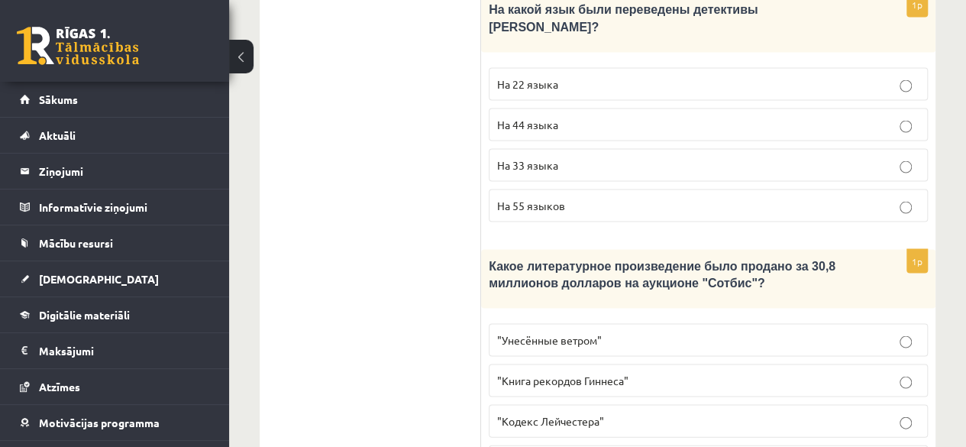
scroll to position [1403, 0]
click at [556, 412] on span ""Кодекс Лейчестера"" at bounding box center [550, 419] width 107 height 14
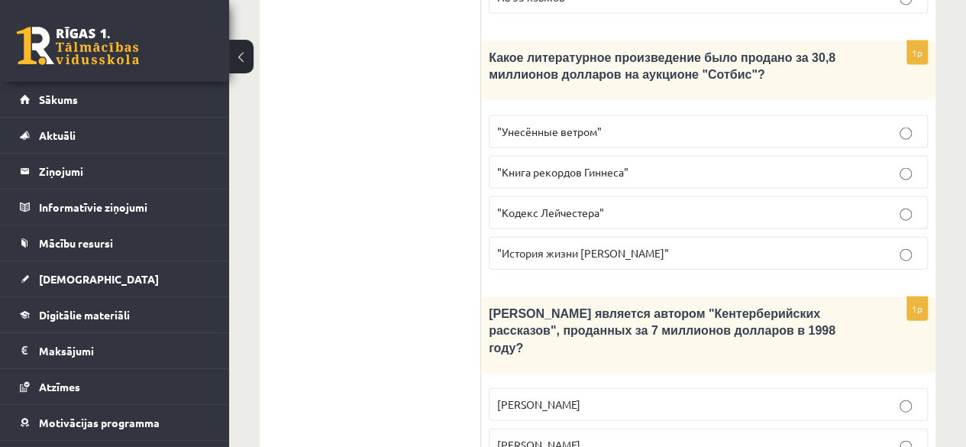
scroll to position [1611, 0]
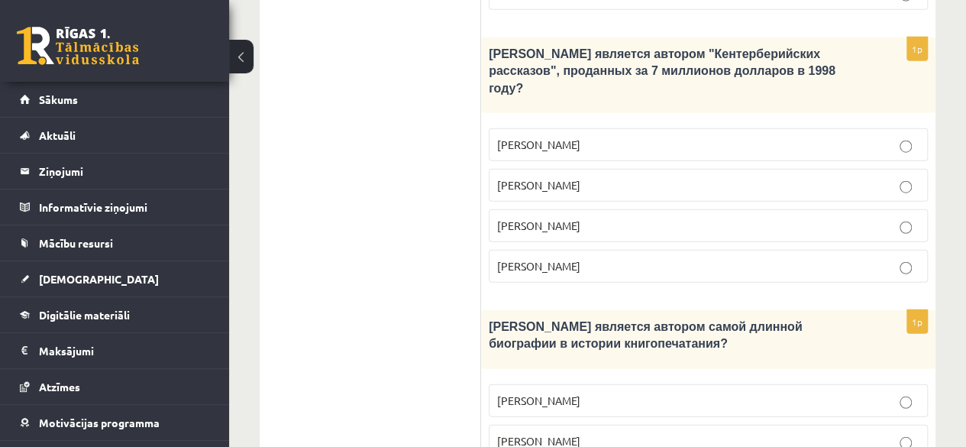
scroll to position [1871, 0]
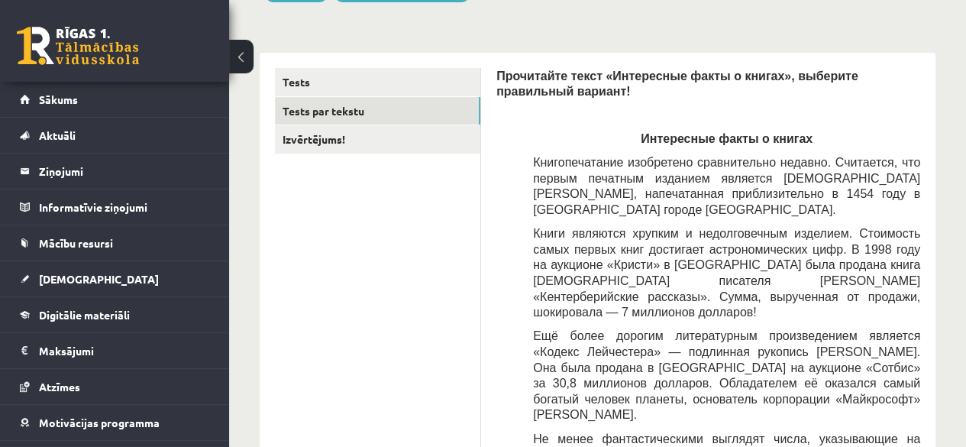
scroll to position [0, 0]
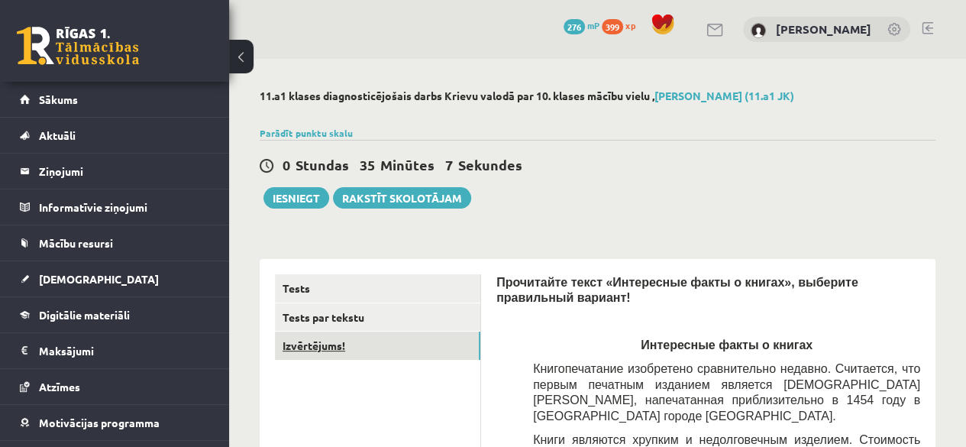
click at [318, 345] on link "Izvērtējums!" at bounding box center [377, 345] width 205 height 28
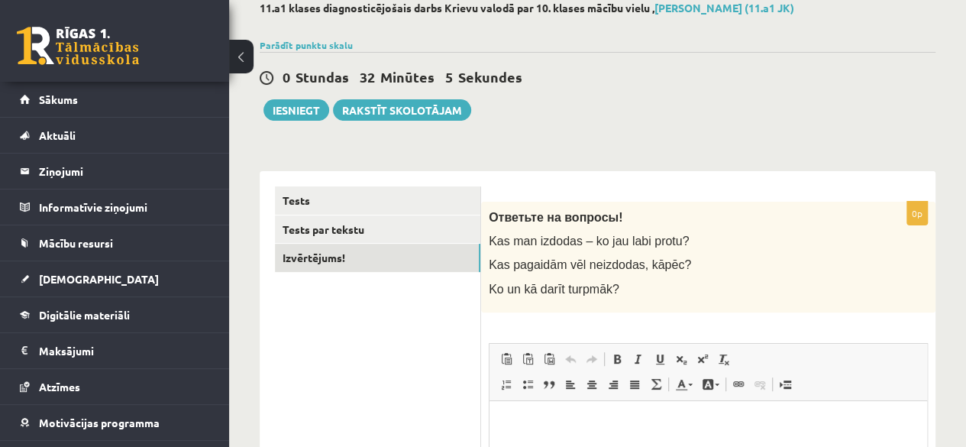
click at [751, 220] on p "Ответьте на вопросы!" at bounding box center [670, 217] width 363 height 16
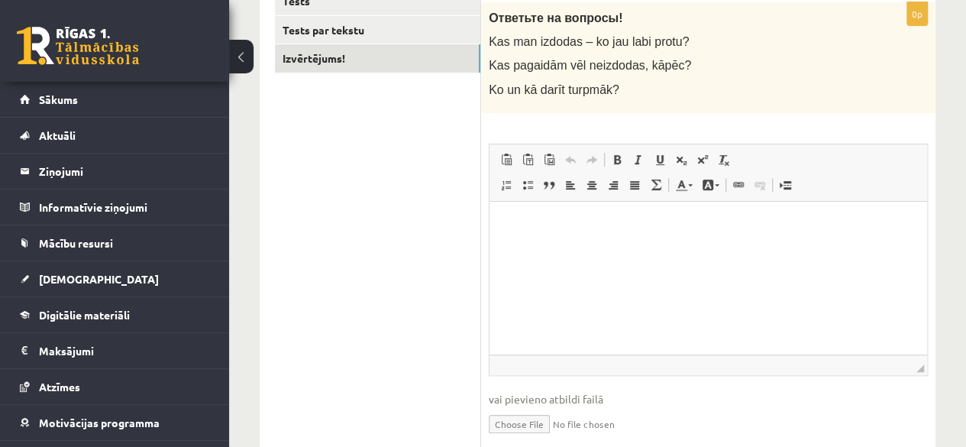
scroll to position [292, 0]
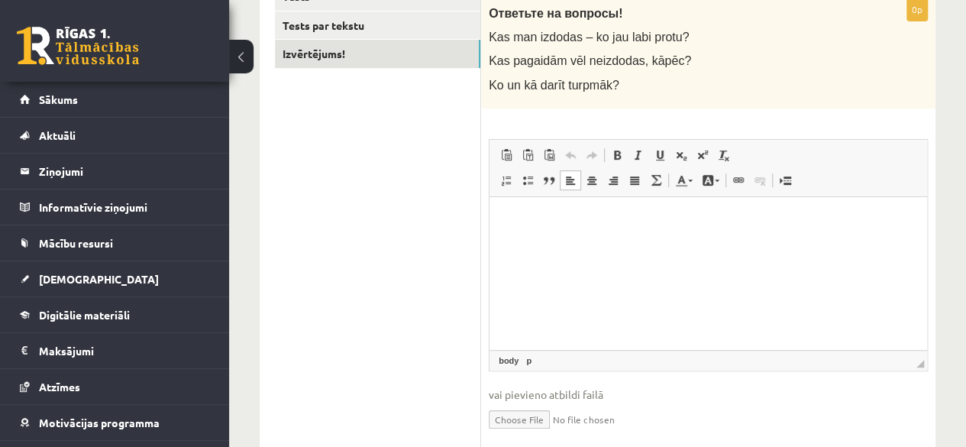
click at [523, 222] on p "Bagātinātā teksta redaktors, wiswyg-editor-user-answer-47433912853180" at bounding box center [708, 220] width 407 height 16
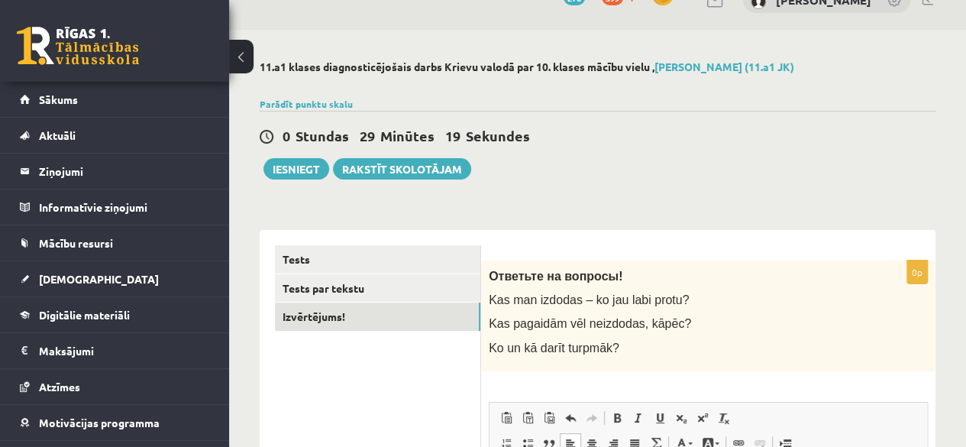
scroll to position [0, 0]
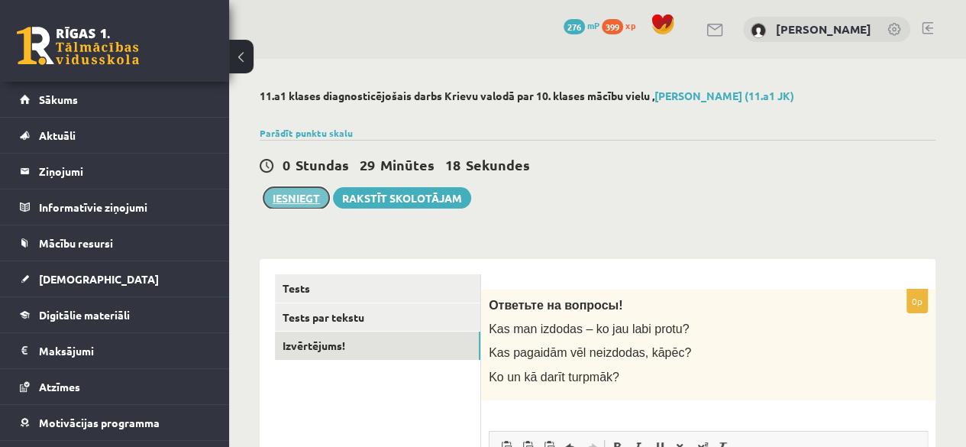
click at [303, 195] on button "Iesniegt" at bounding box center [296, 197] width 66 height 21
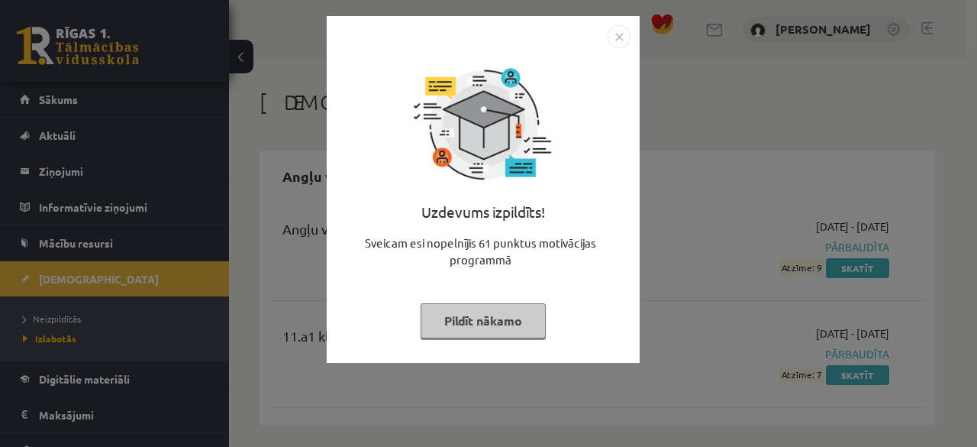
click at [615, 37] on img "Close" at bounding box center [619, 36] width 23 height 23
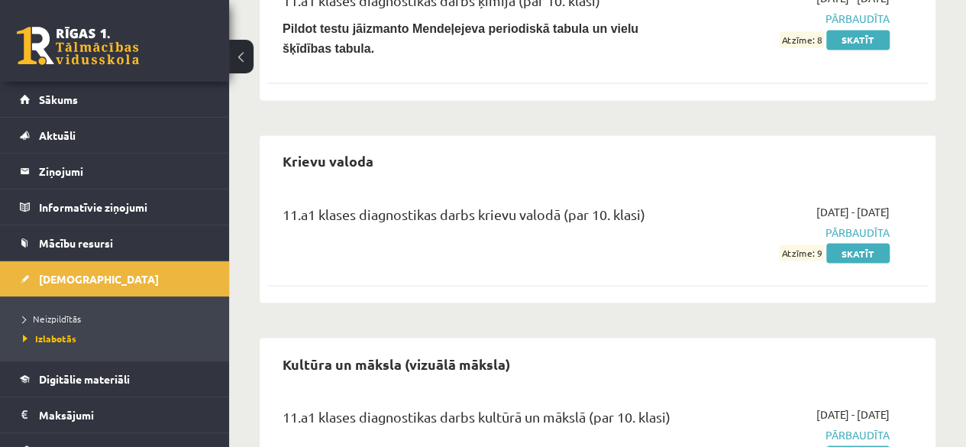
scroll to position [1261, 0]
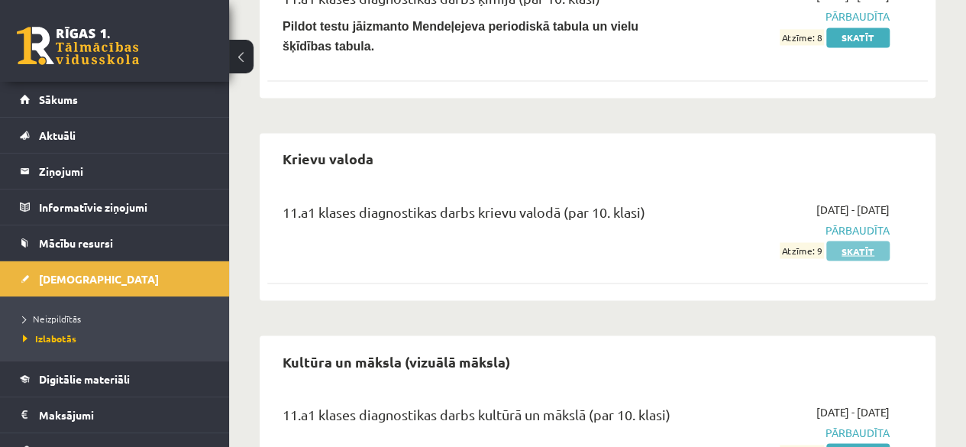
click at [865, 245] on link "Skatīt" at bounding box center [857, 251] width 63 height 20
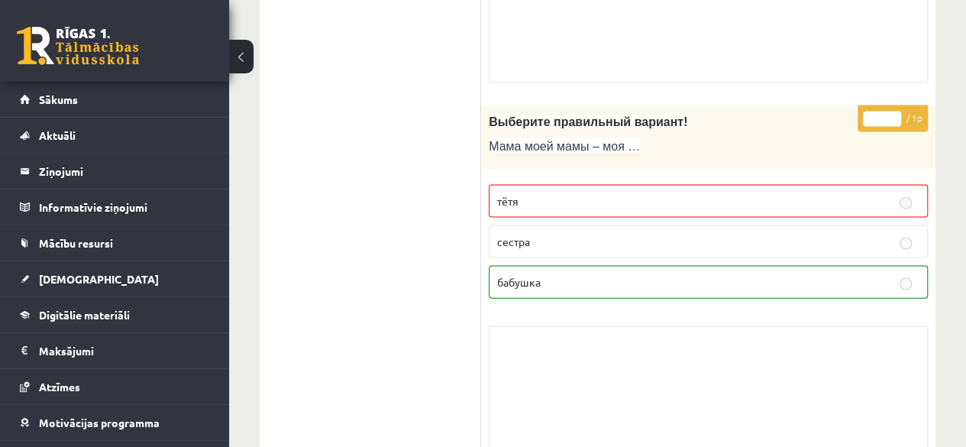
scroll to position [4410, 0]
click at [571, 273] on p "бабушка" at bounding box center [708, 281] width 422 height 16
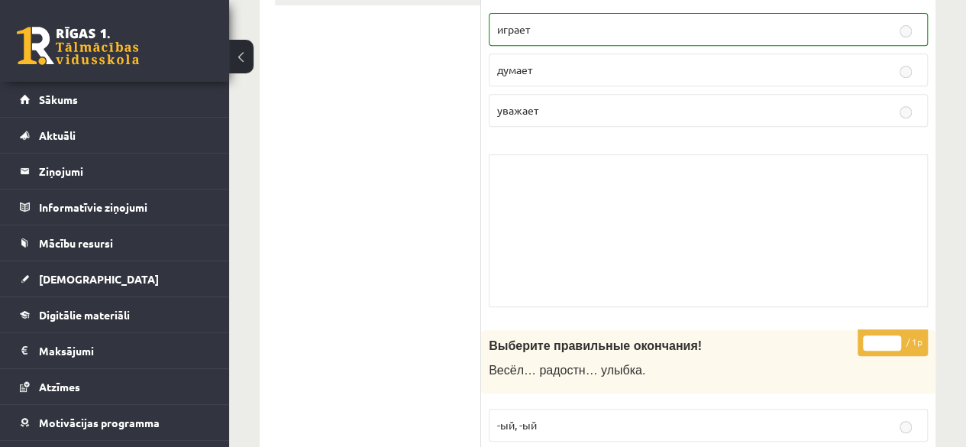
scroll to position [0, 0]
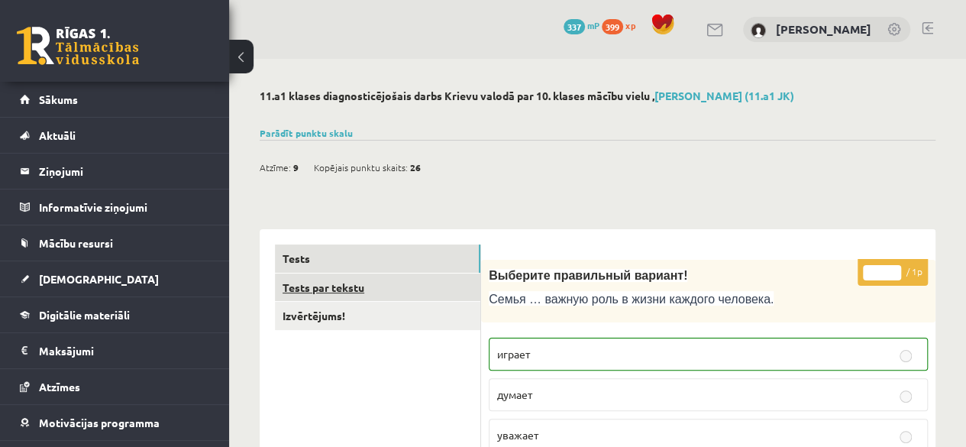
click at [334, 286] on link "Tests par tekstu" at bounding box center [377, 287] width 205 height 28
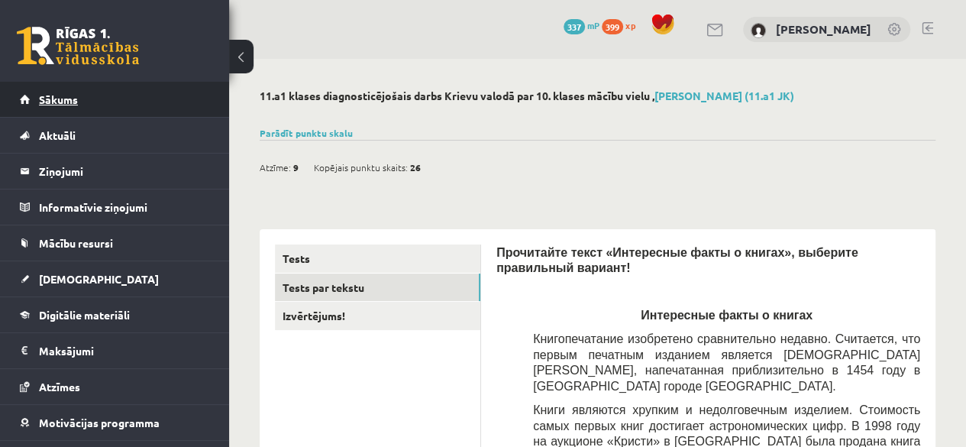
click at [60, 106] on link "Sākums" at bounding box center [115, 99] width 190 height 35
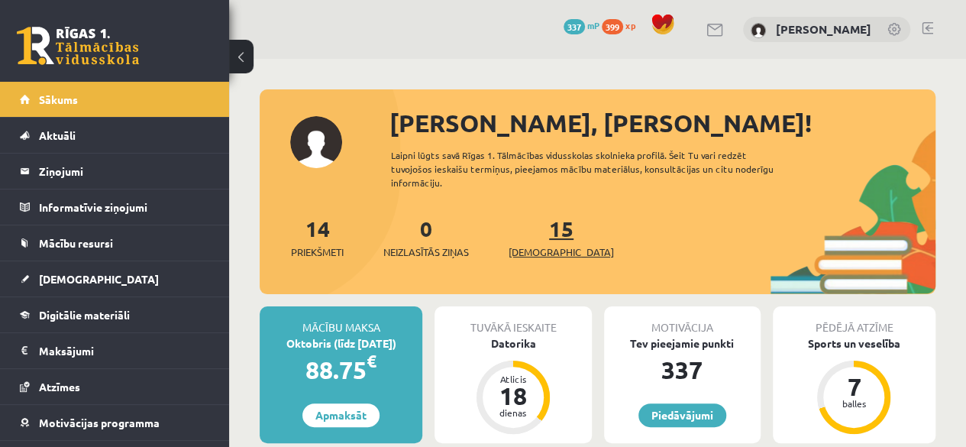
click at [545, 220] on link "15 Ieskaites" at bounding box center [561, 237] width 105 height 45
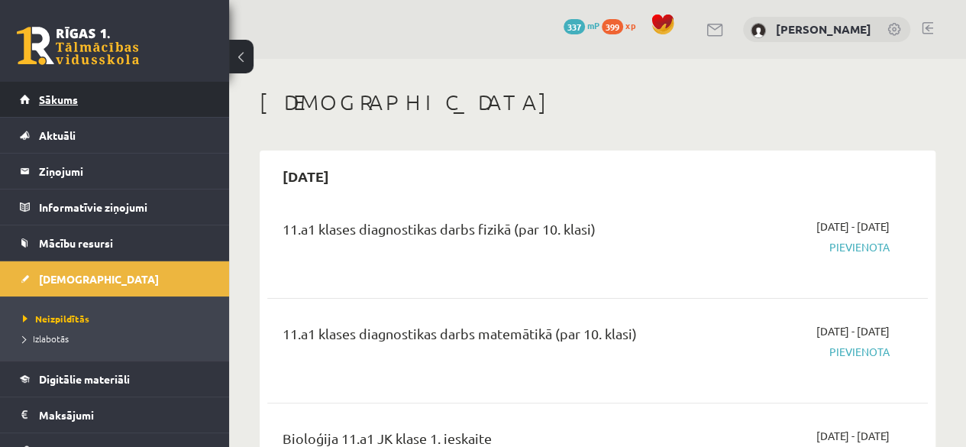
click at [42, 105] on span "Sākums" at bounding box center [58, 99] width 39 height 14
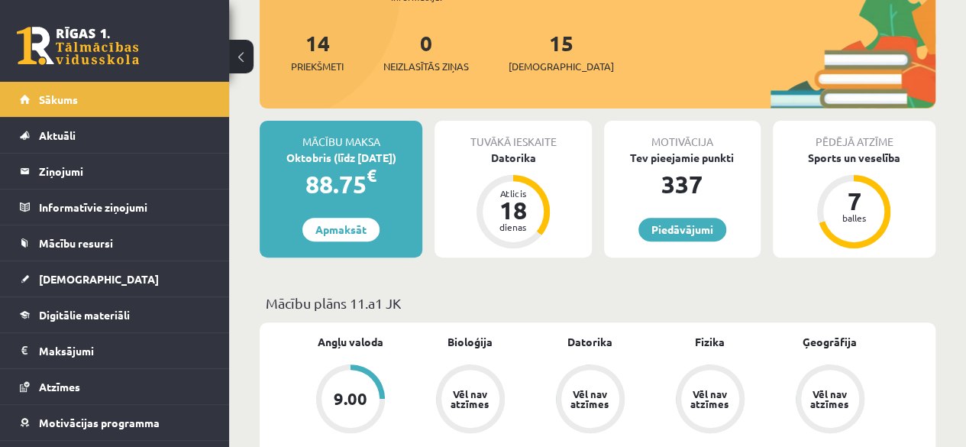
scroll to position [181, 0]
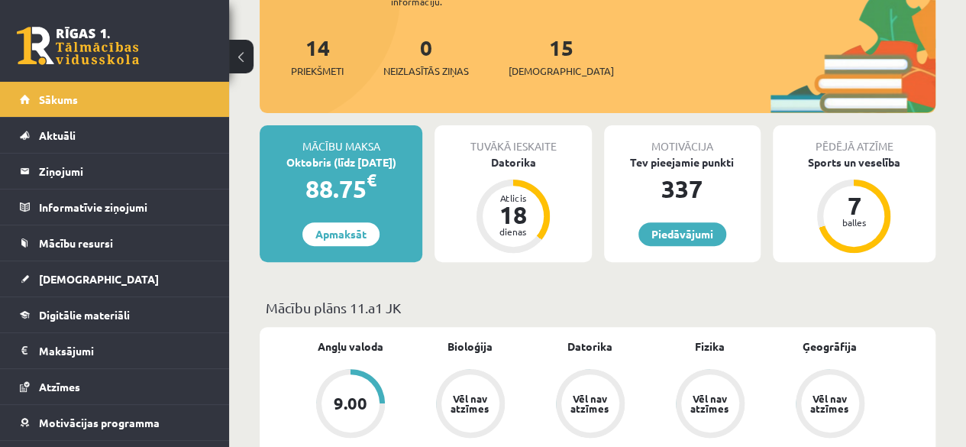
click at [542, 61] on div "15 Ieskaites" at bounding box center [561, 54] width 105 height 47
click at [535, 53] on link "15 Ieskaites" at bounding box center [561, 56] width 105 height 45
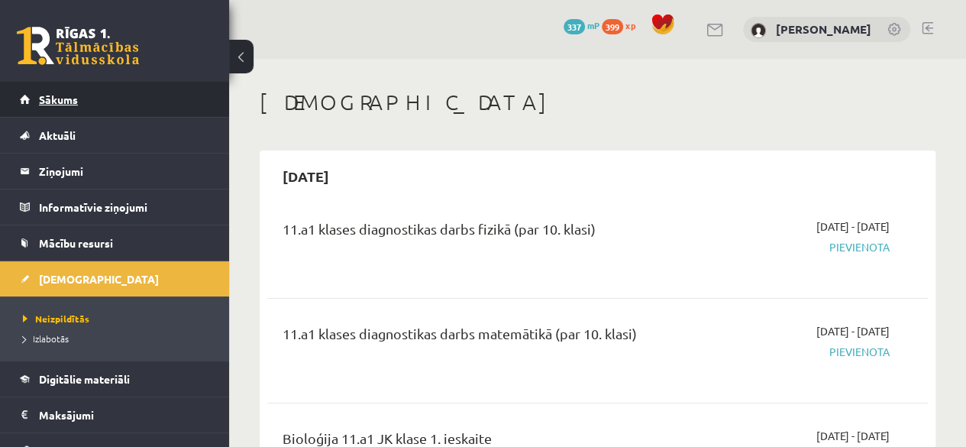
click at [89, 95] on link "Sākums" at bounding box center [115, 99] width 190 height 35
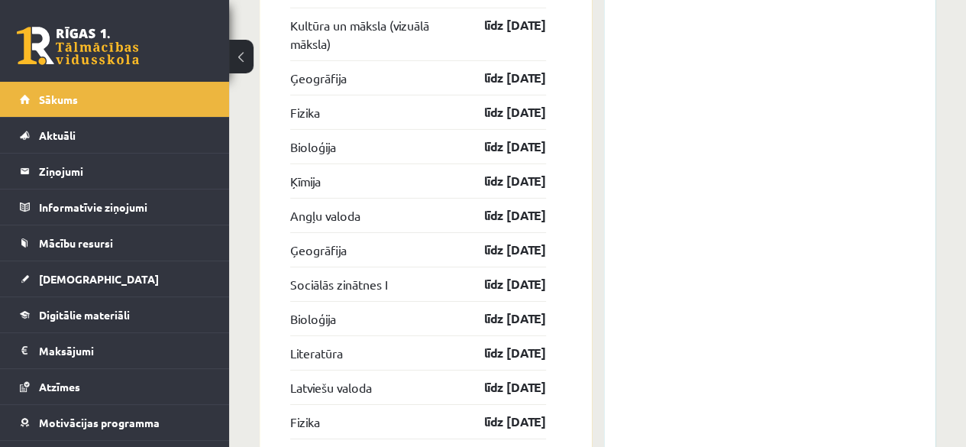
scroll to position [2482, 0]
